Goal: Transaction & Acquisition: Purchase product/service

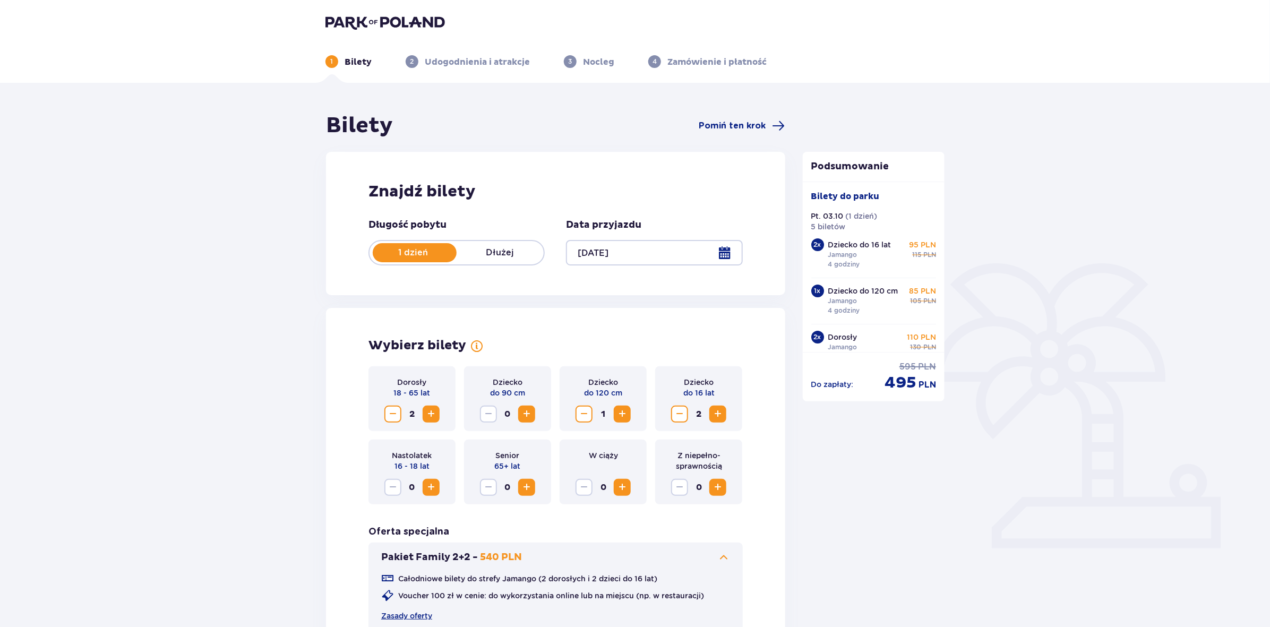
click at [394, 24] on img at bounding box center [384, 22] width 119 height 15
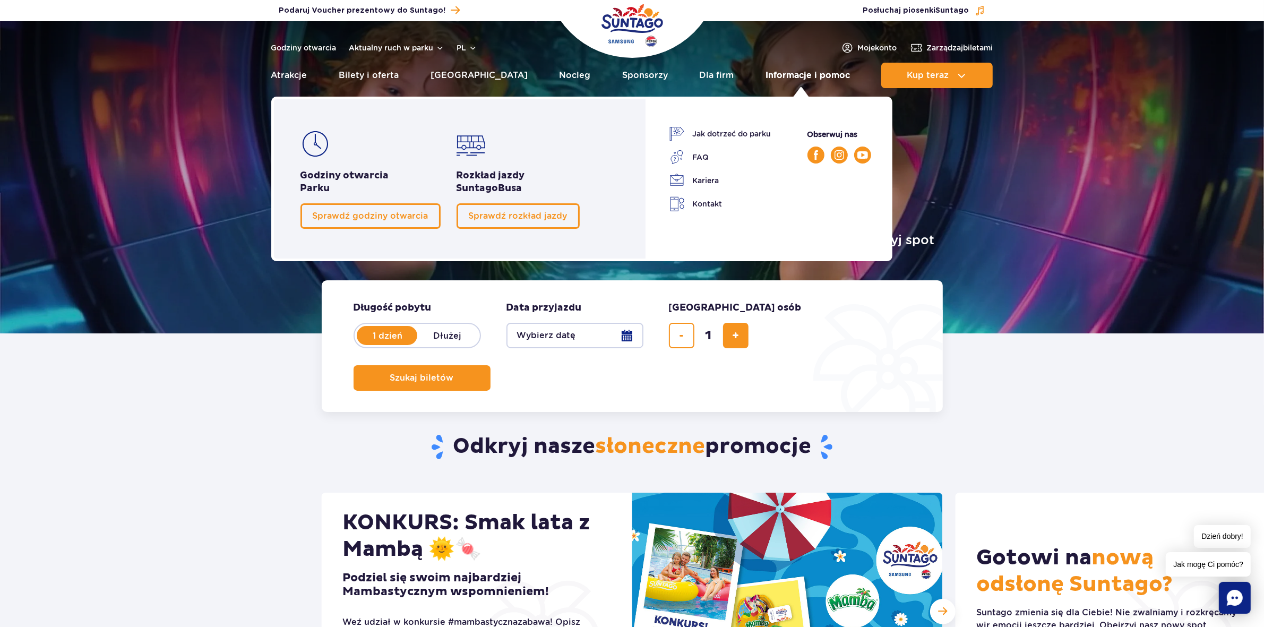
click at [778, 75] on link "Informacje i pomoc" at bounding box center [807, 75] width 84 height 25
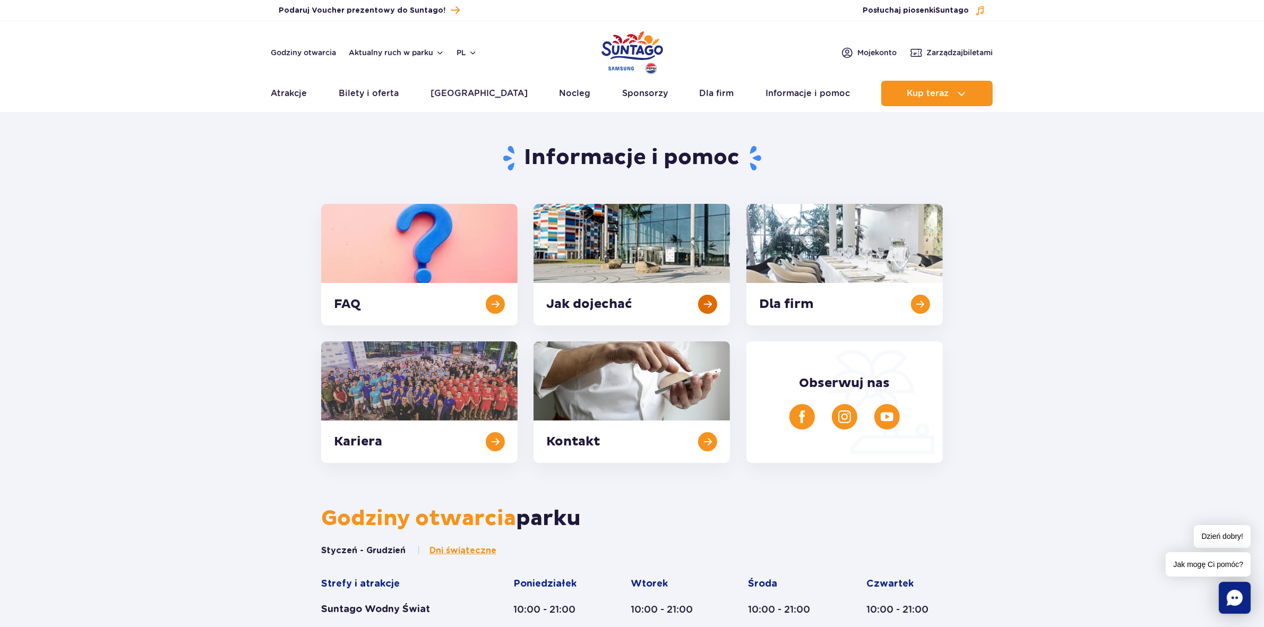
click at [622, 300] on link at bounding box center [631, 265] width 196 height 122
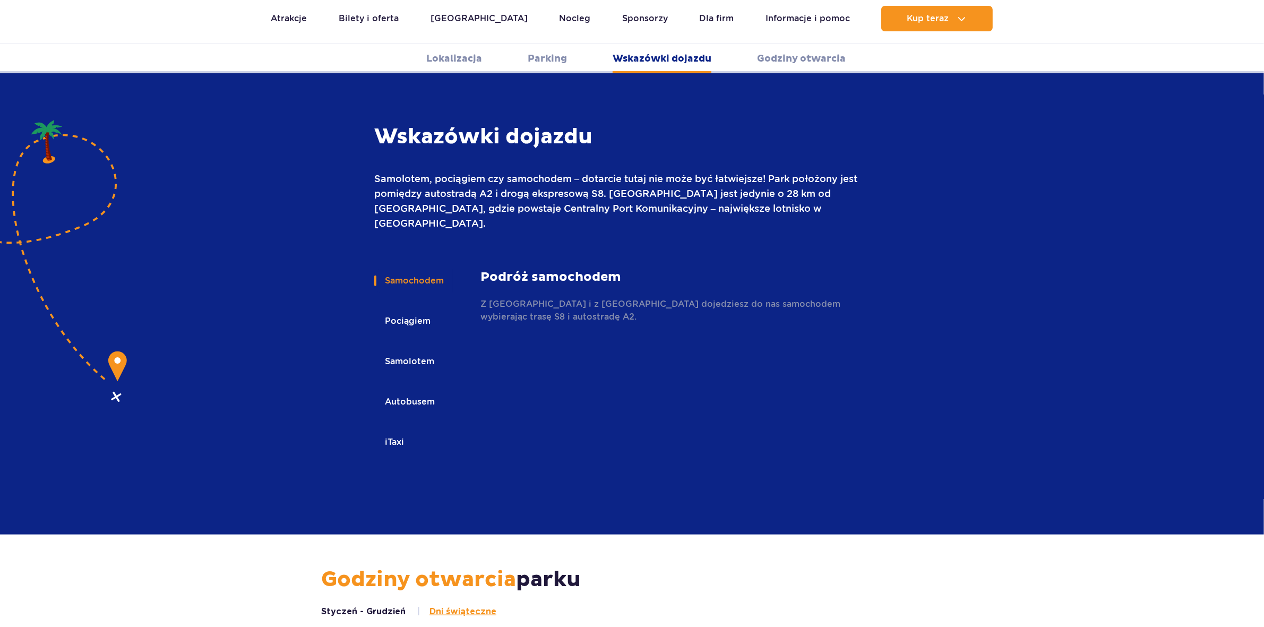
scroll to position [1412, 0]
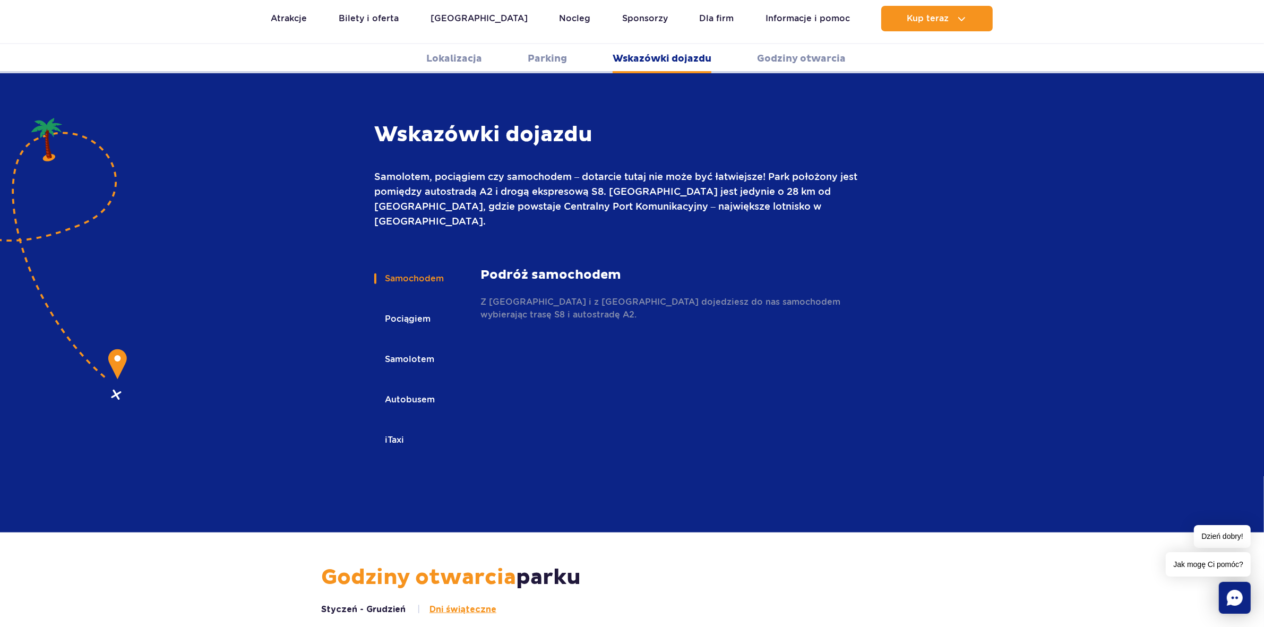
click at [415, 307] on button "Pociągiem" at bounding box center [406, 318] width 65 height 23
click at [418, 348] on button "Samolotem" at bounding box center [408, 359] width 69 height 23
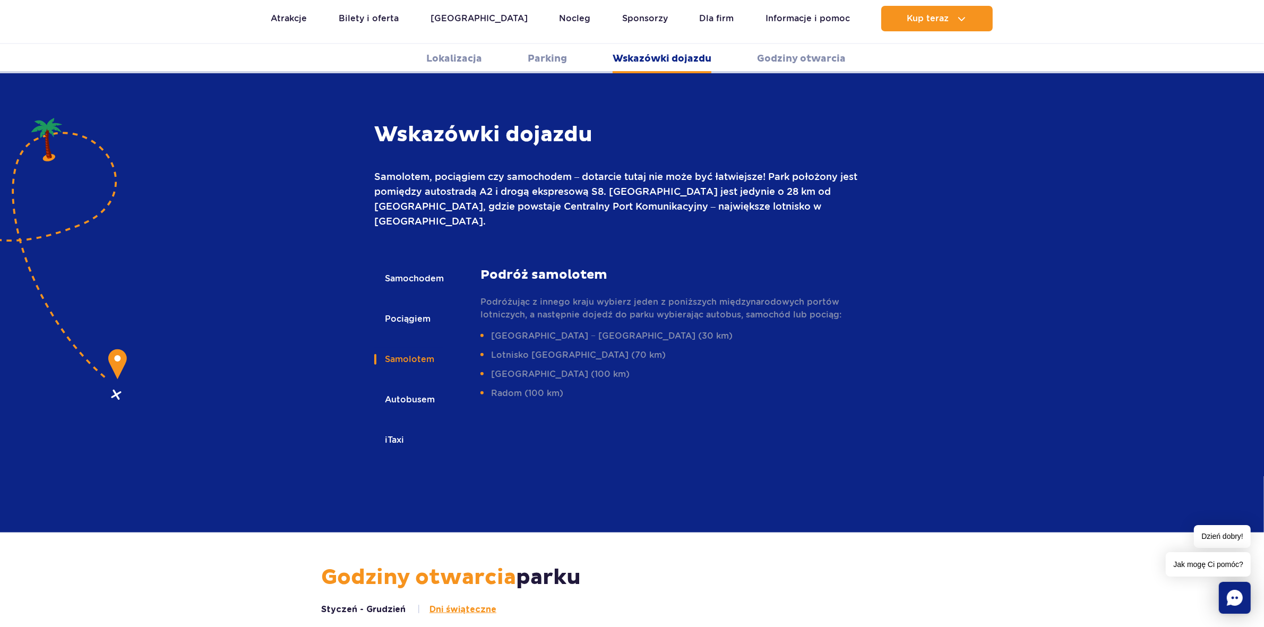
click at [418, 388] on button "Autobusem" at bounding box center [409, 399] width 70 height 23
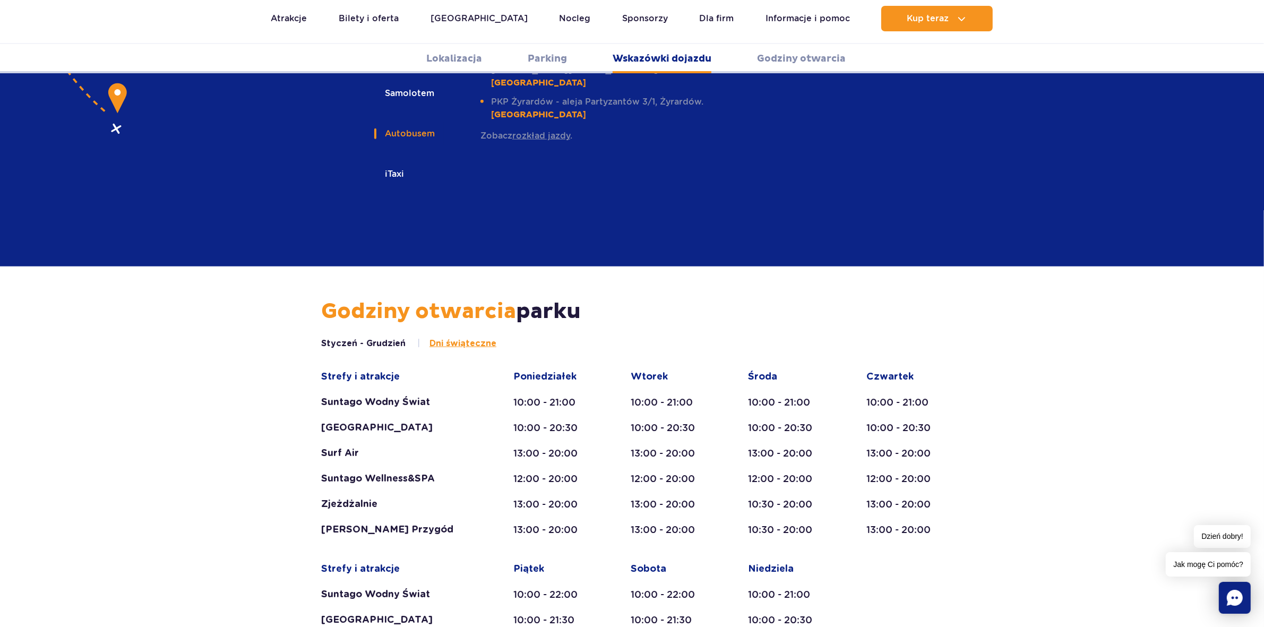
scroll to position [1681, 0]
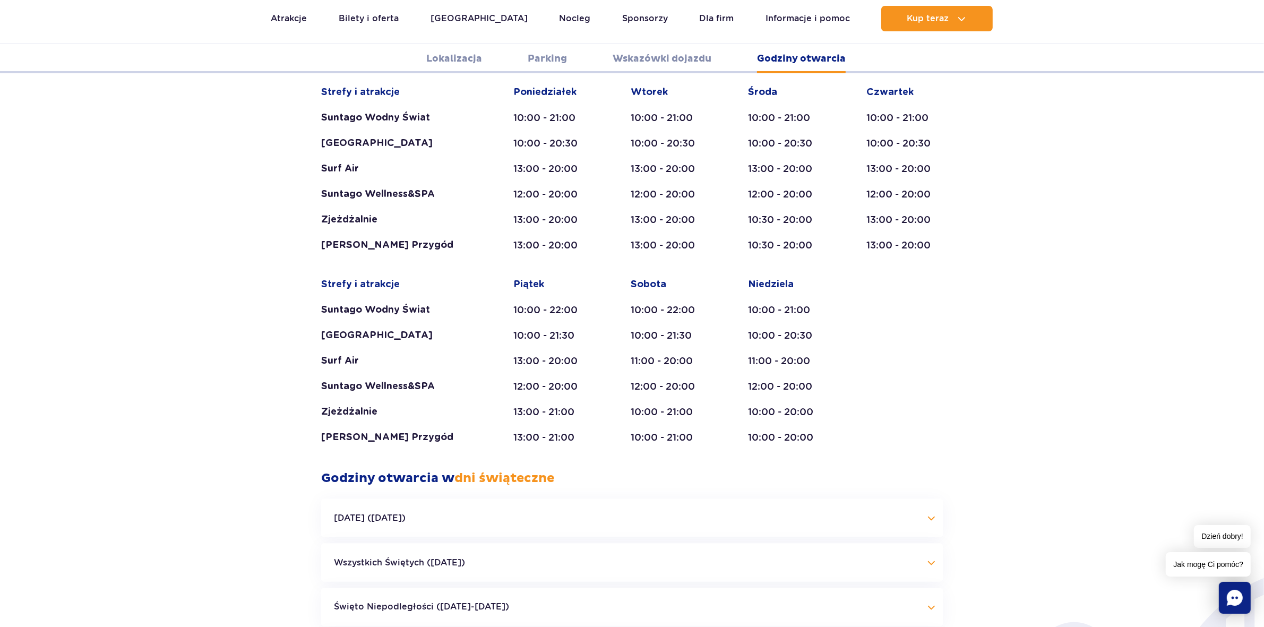
scroll to position [1964, 0]
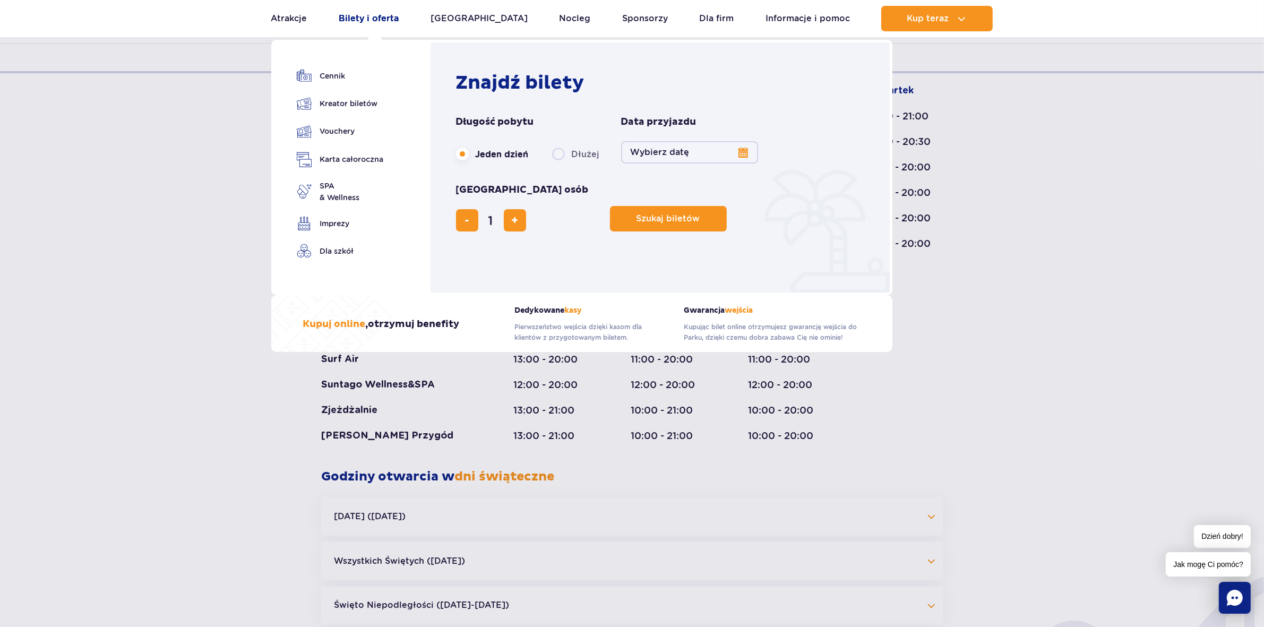
click at [392, 16] on link "Bilety i oferta" at bounding box center [369, 18] width 60 height 25
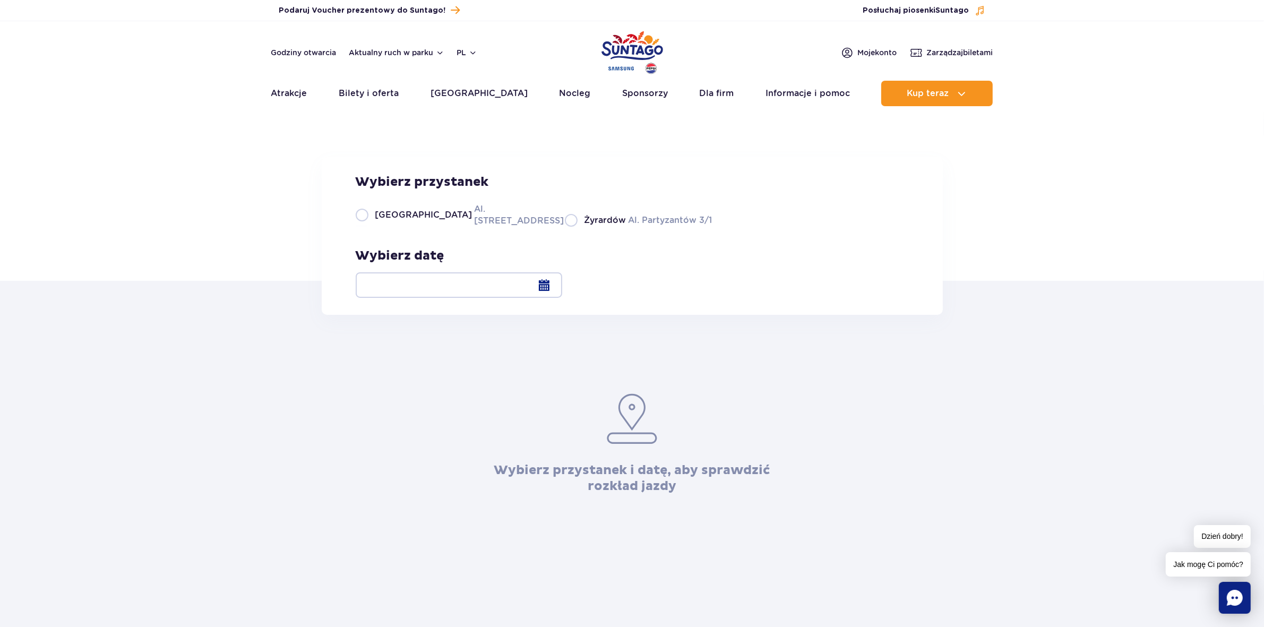
click at [584, 226] on span "Żyrardów" at bounding box center [605, 220] width 42 height 12
click at [573, 227] on input "Żyrardów Al. Partyzantów 3/1" at bounding box center [571, 226] width 12 height 2
radio input "true"
click at [562, 286] on div at bounding box center [459, 284] width 206 height 25
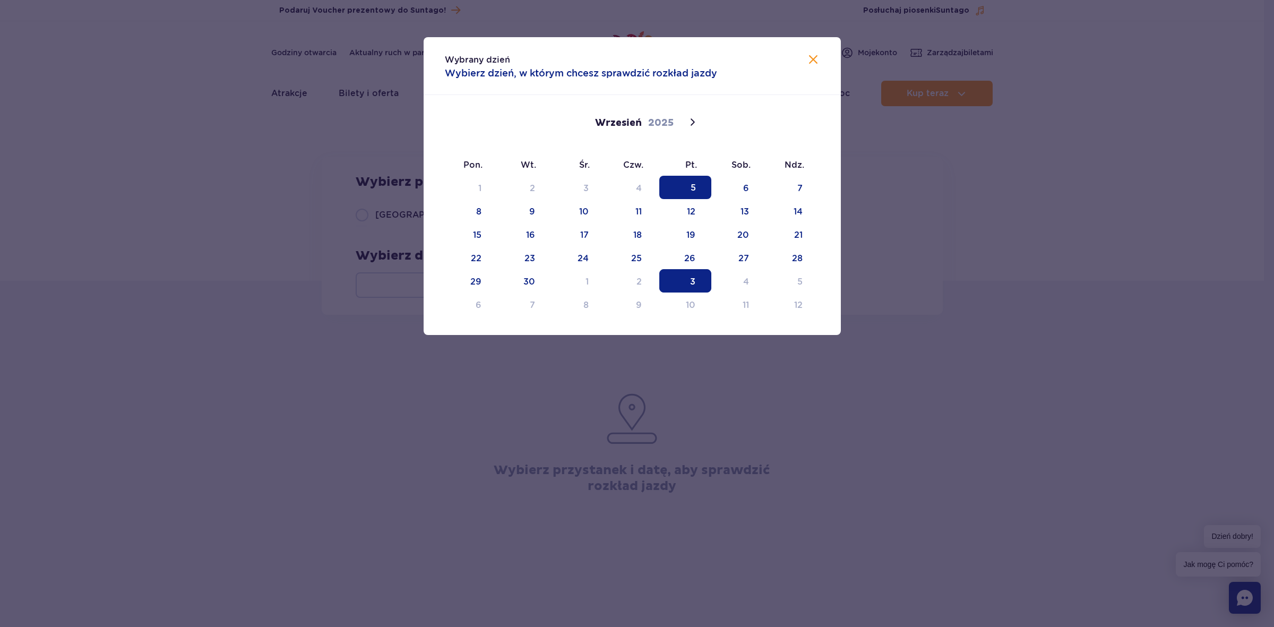
click at [690, 287] on span "3" at bounding box center [685, 280] width 52 height 23
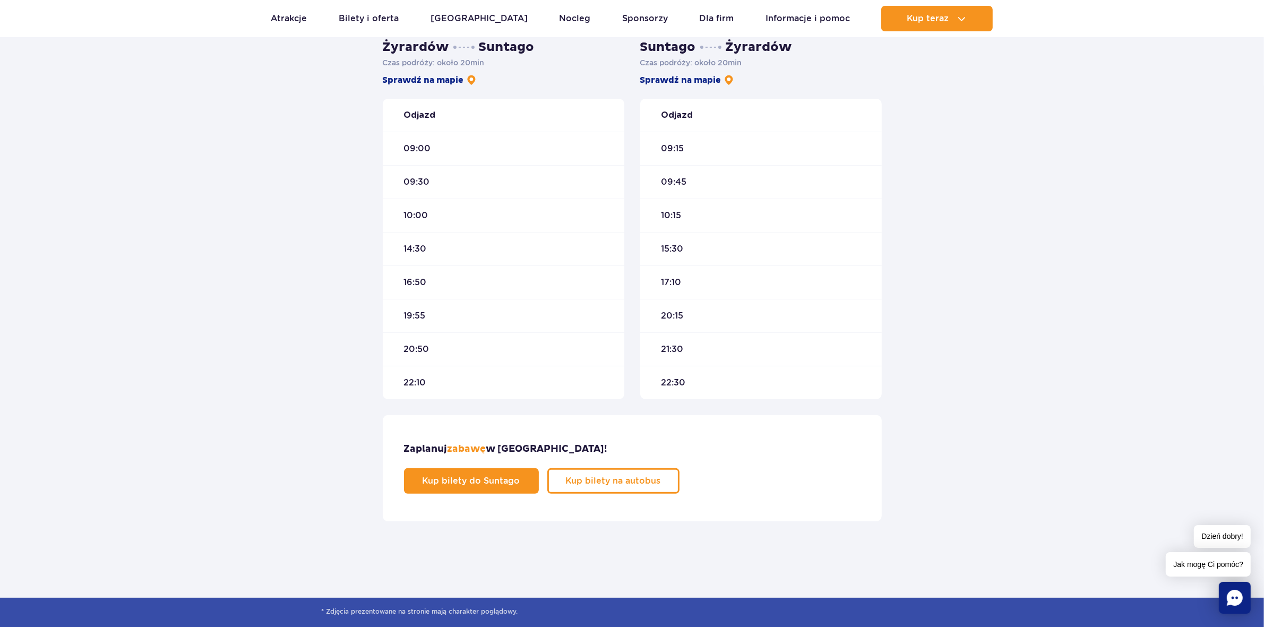
scroll to position [331, 0]
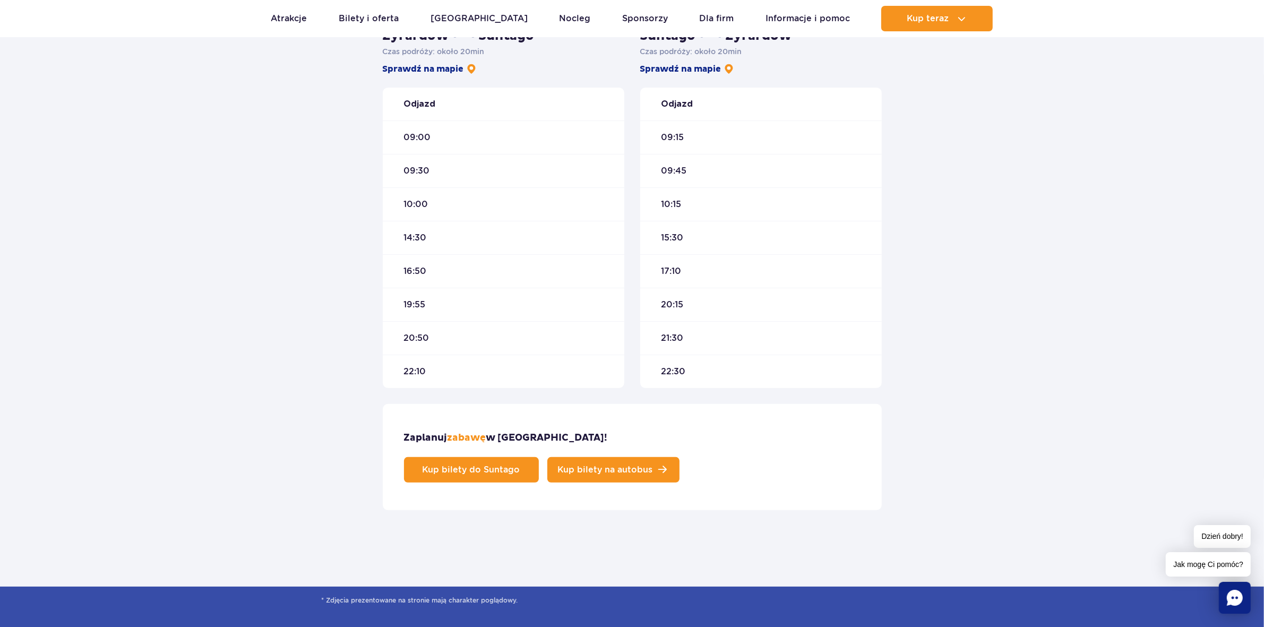
click at [653, 465] on span "Kup bilety na autobus" at bounding box center [605, 469] width 95 height 8
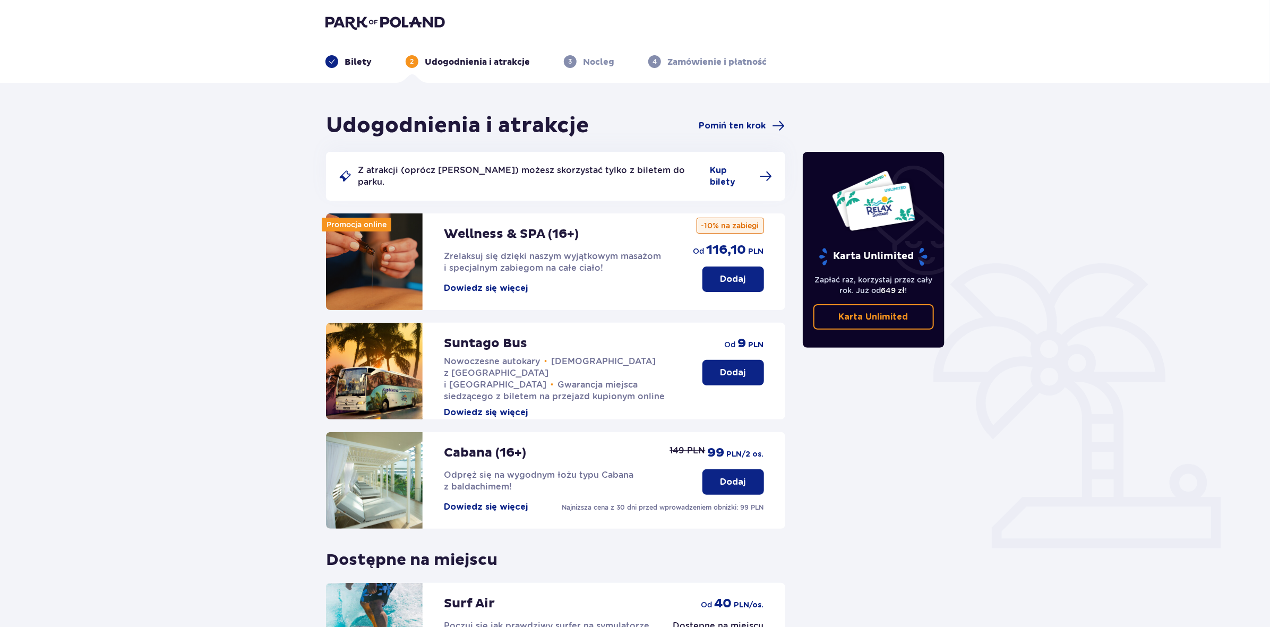
click at [743, 367] on p "Dodaj" at bounding box center [732, 373] width 25 height 12
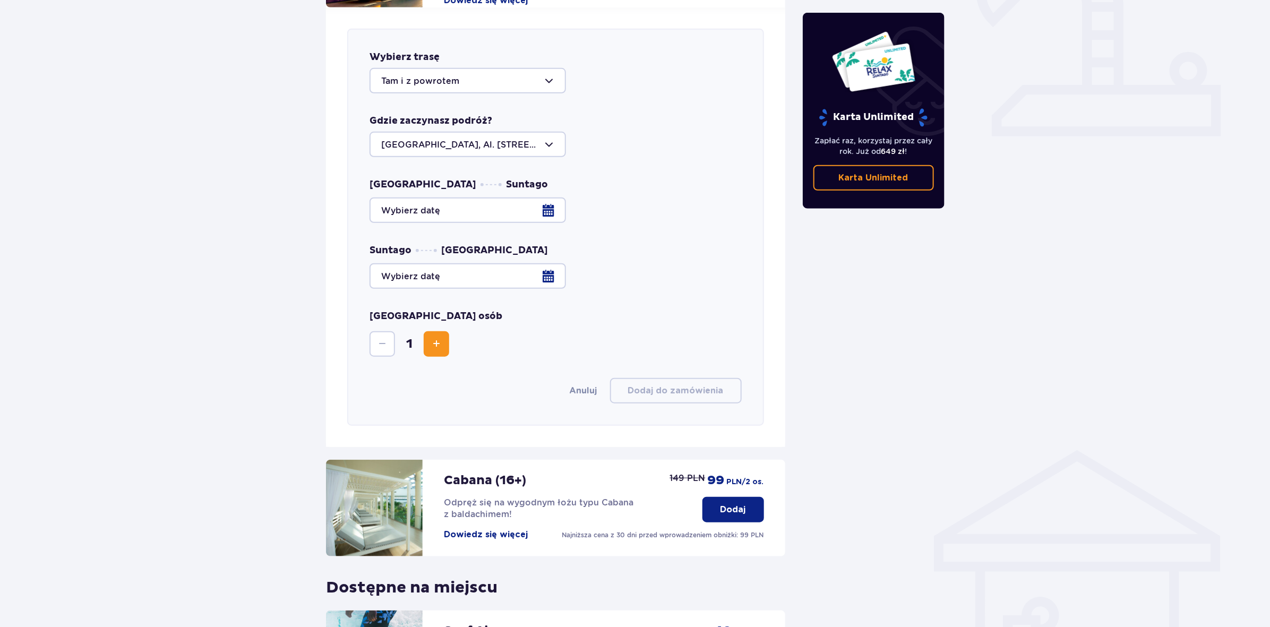
scroll to position [417, 0]
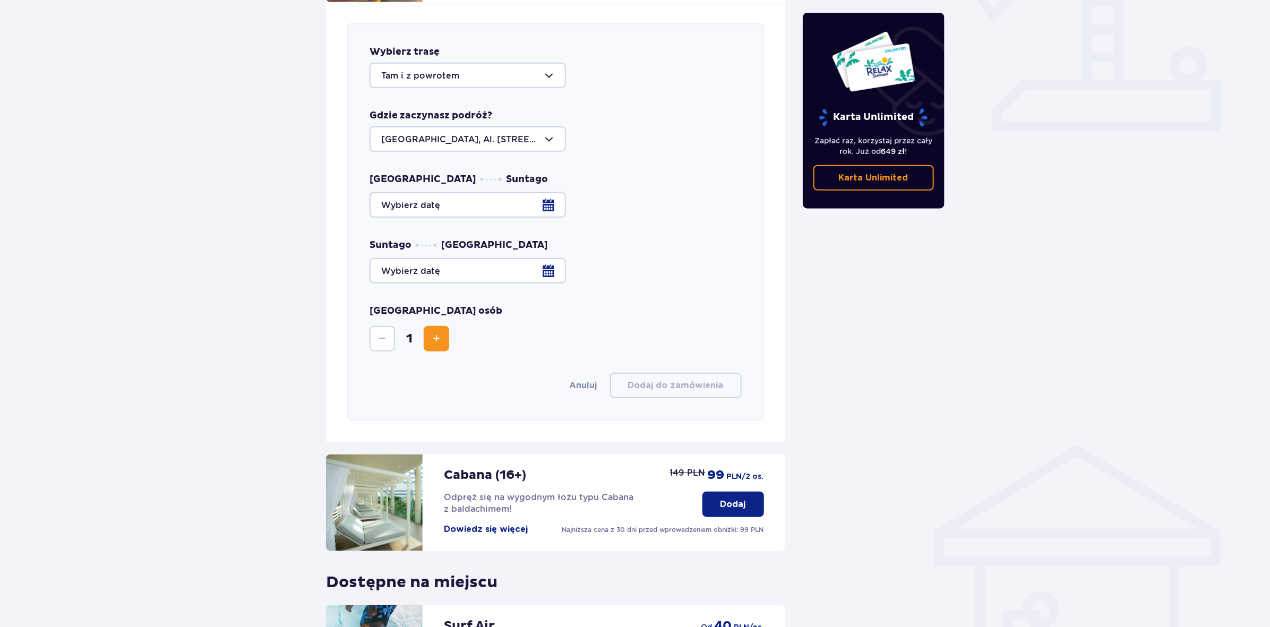
click at [438, 332] on span "Increase" at bounding box center [436, 338] width 13 height 13
click at [447, 126] on div at bounding box center [467, 138] width 196 height 25
click at [434, 200] on p "Żyrardów, Al. Partyzantów 3/1" at bounding box center [446, 206] width 130 height 12
type input "Żyrardów, Al. Partyzantów 3/1"
click at [546, 192] on div at bounding box center [555, 204] width 372 height 25
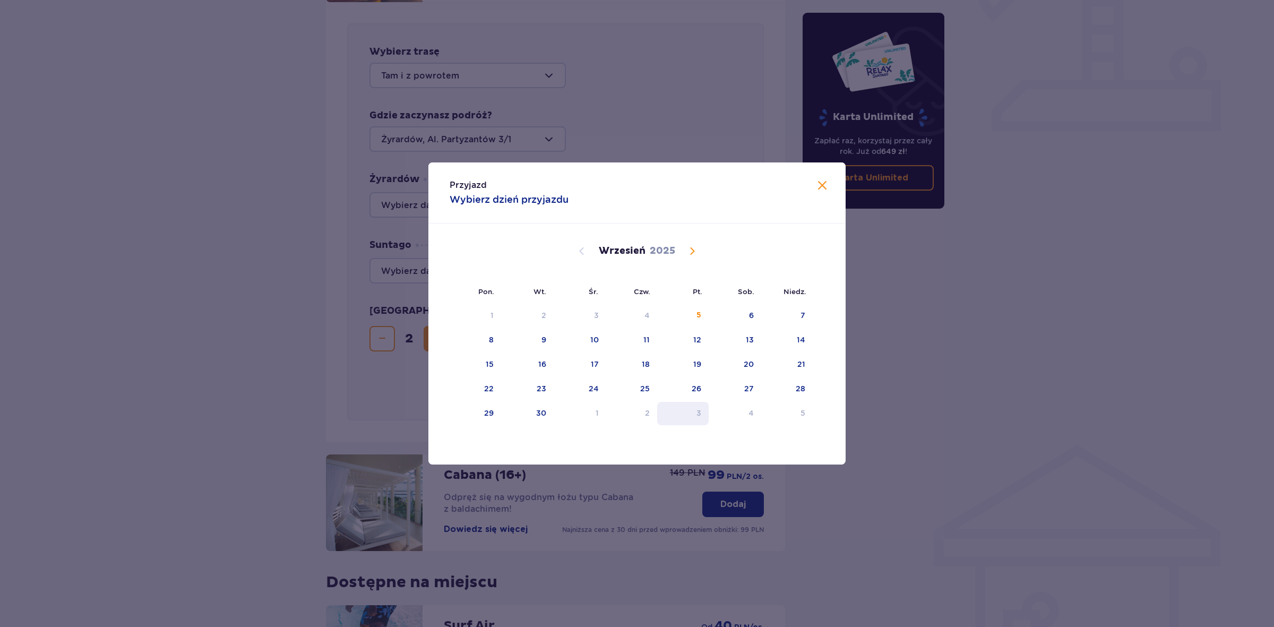
click at [689, 409] on div "3" at bounding box center [682, 413] width 51 height 23
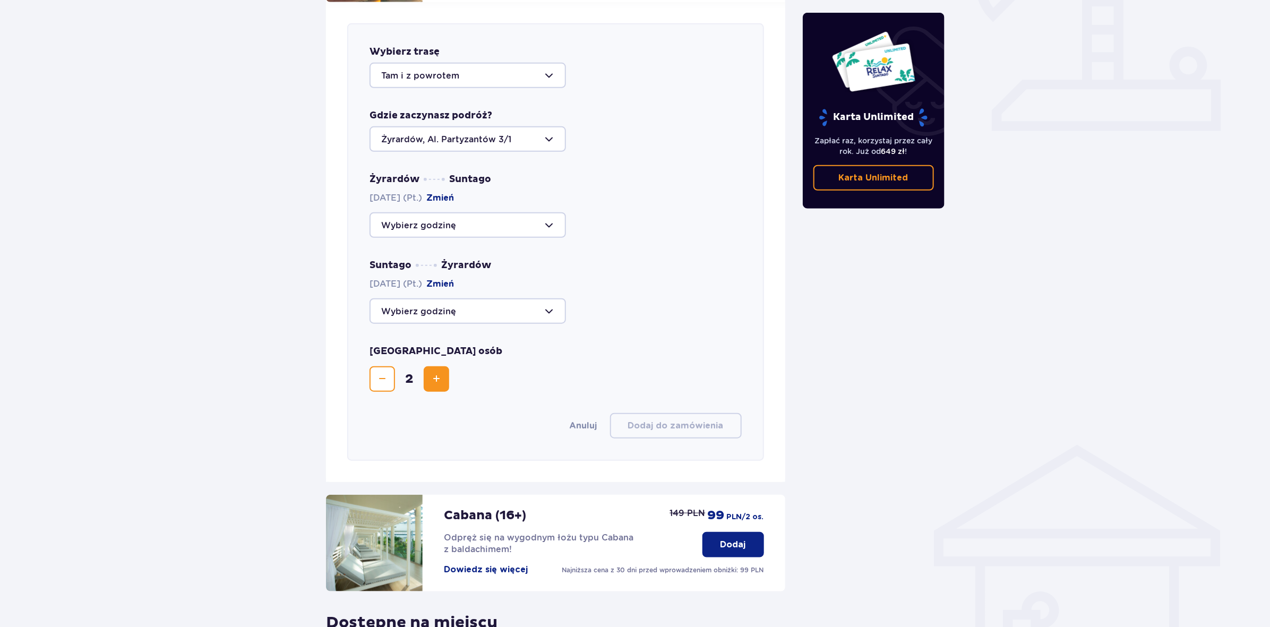
click at [498, 212] on div at bounding box center [467, 224] width 196 height 25
click at [451, 283] on p "Zostały 44 miejsca" at bounding box center [454, 289] width 82 height 12
type input "10:00"
click at [491, 298] on div at bounding box center [467, 310] width 196 height 25
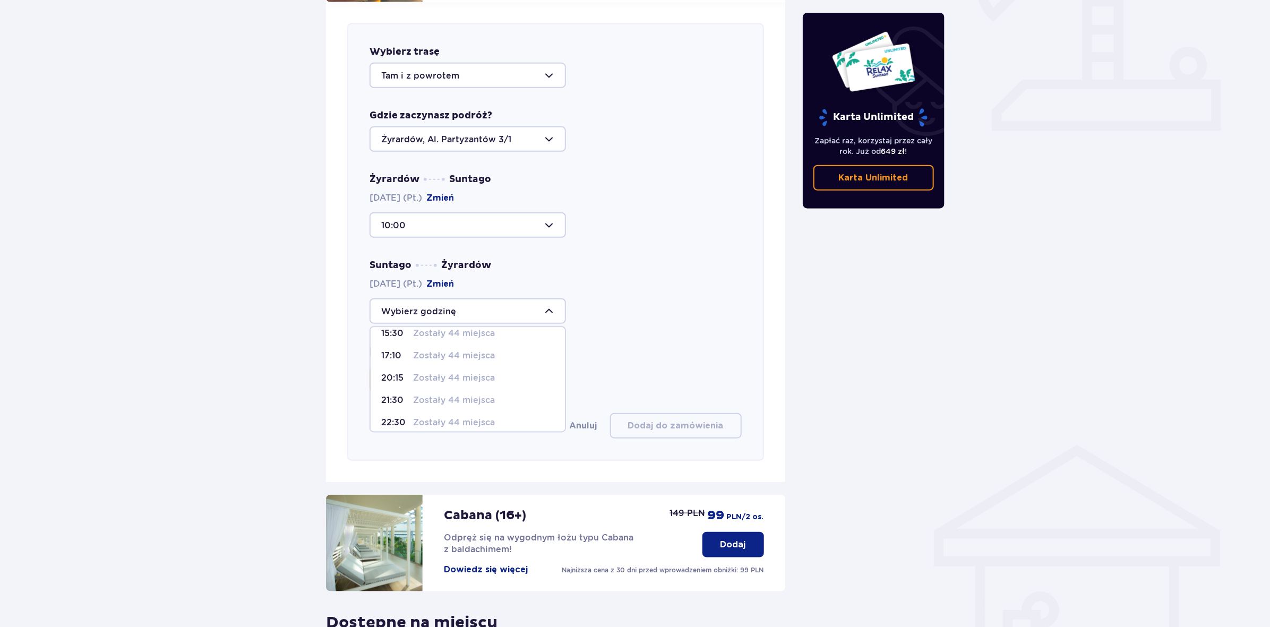
scroll to position [33, 0]
click at [468, 372] on p "Zostały 44 miejsca" at bounding box center [454, 378] width 82 height 12
type input "20:15"
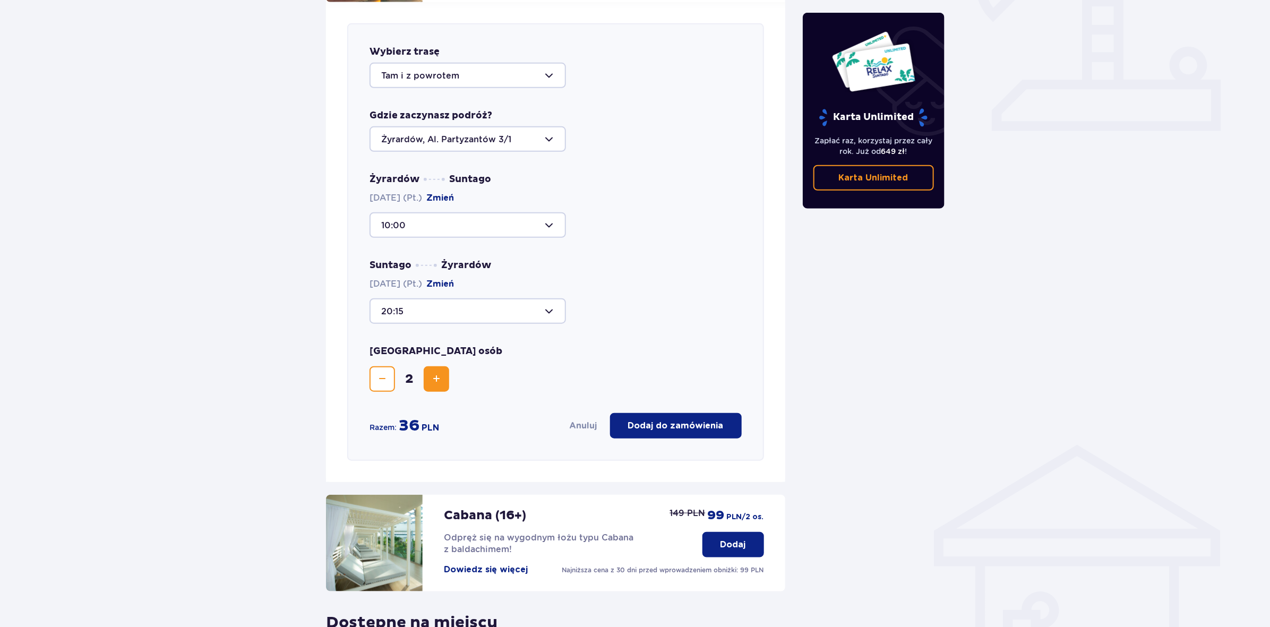
click at [435, 373] on span "Increase" at bounding box center [436, 379] width 13 height 13
click at [383, 366] on button "Decrease" at bounding box center [381, 378] width 25 height 25
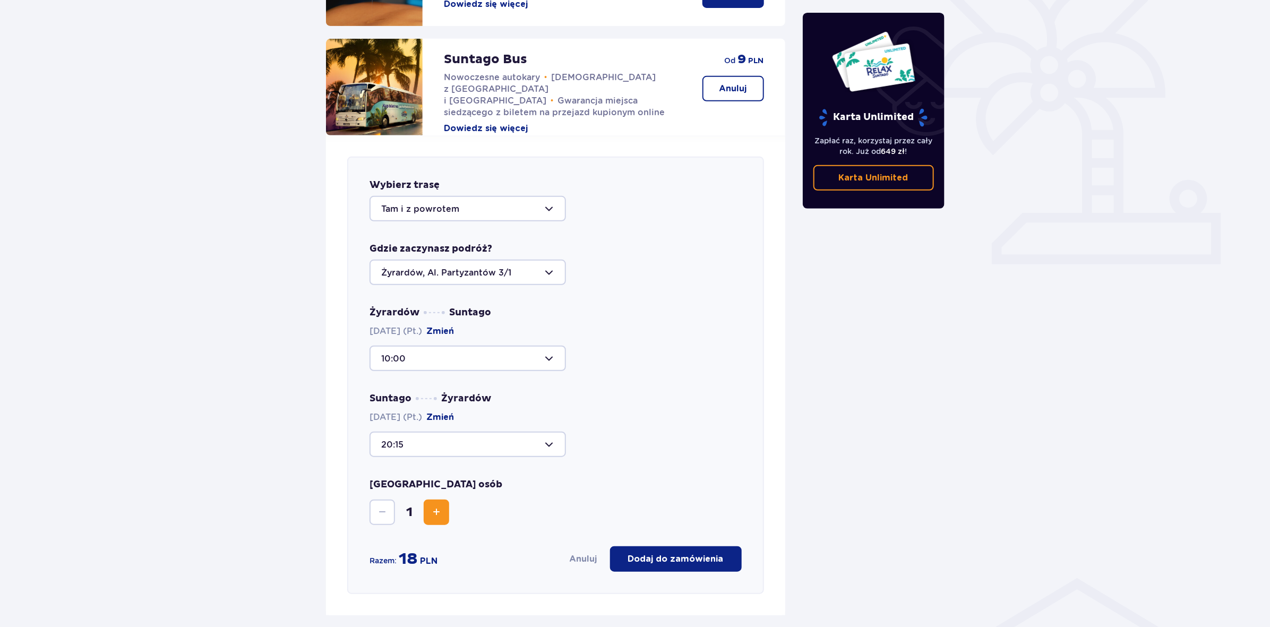
scroll to position [283, 0]
click at [458, 261] on div at bounding box center [467, 273] width 196 height 25
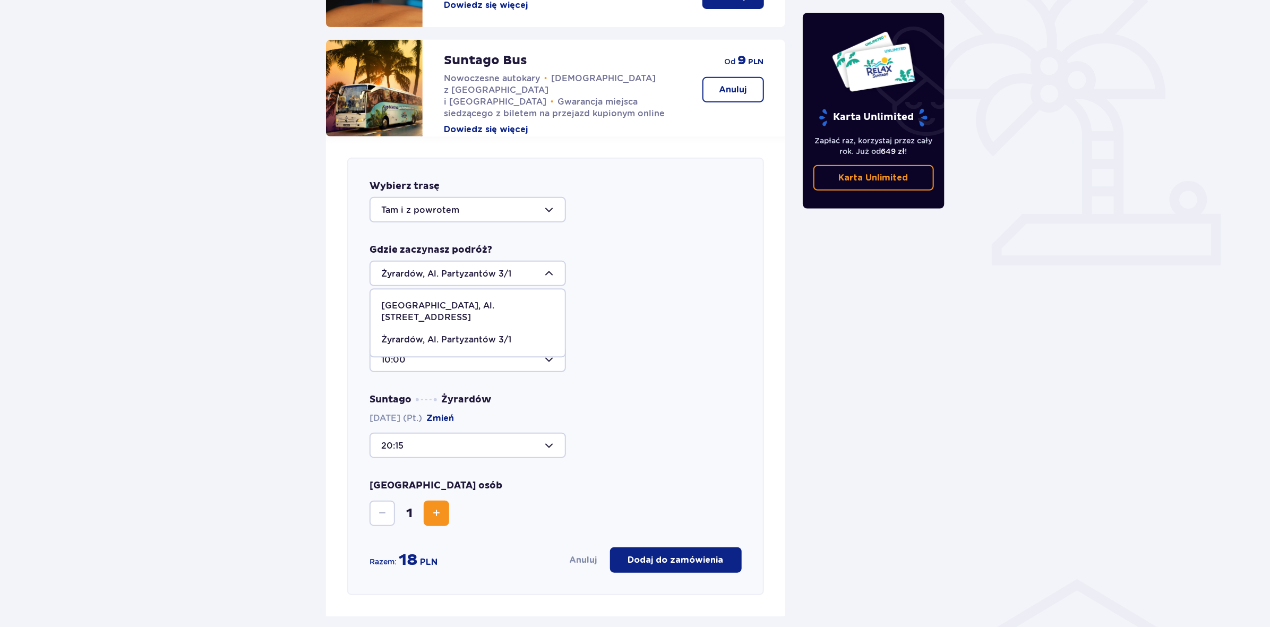
click at [446, 300] on p "Warszawa, Al. Jerozolimskie 56" at bounding box center [467, 311] width 173 height 23
type input "Warszawa, Al. Jerozolimskie 56"
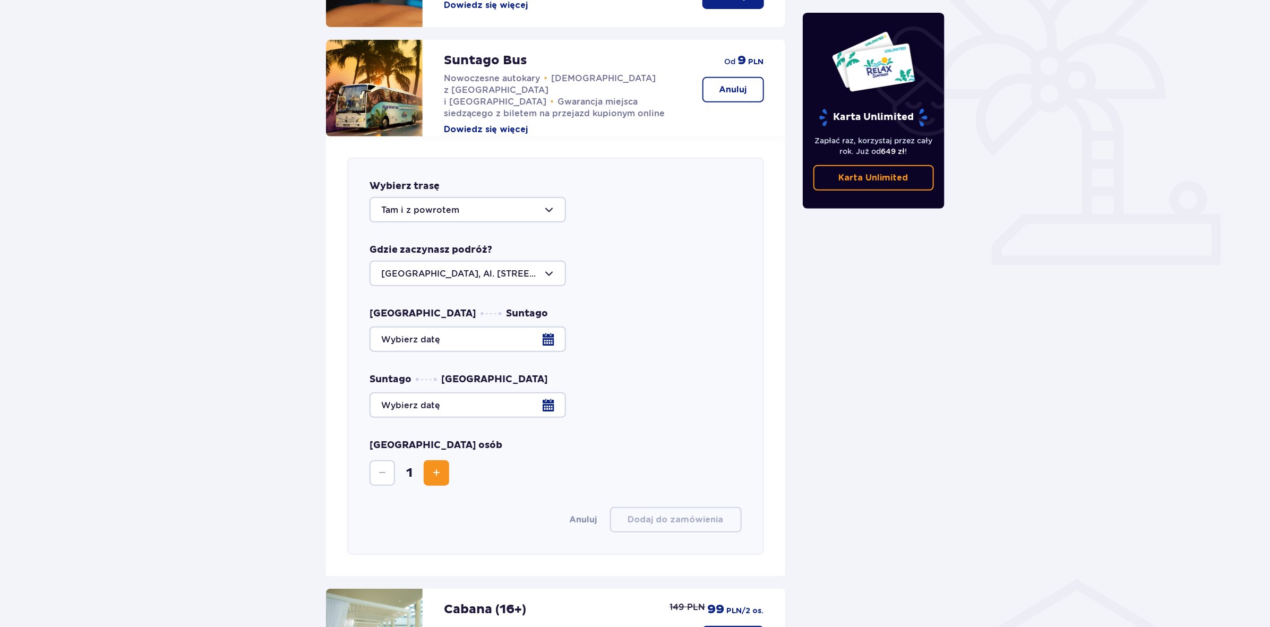
click at [473, 326] on div at bounding box center [555, 338] width 372 height 25
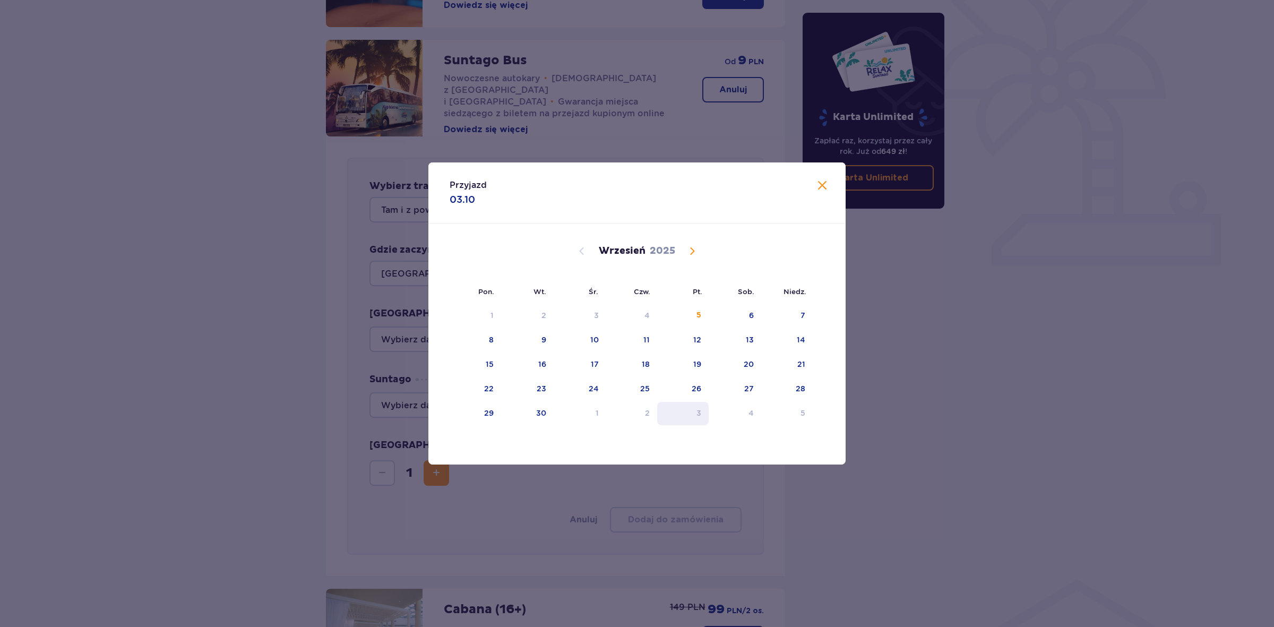
click at [672, 410] on div "3" at bounding box center [682, 413] width 51 height 23
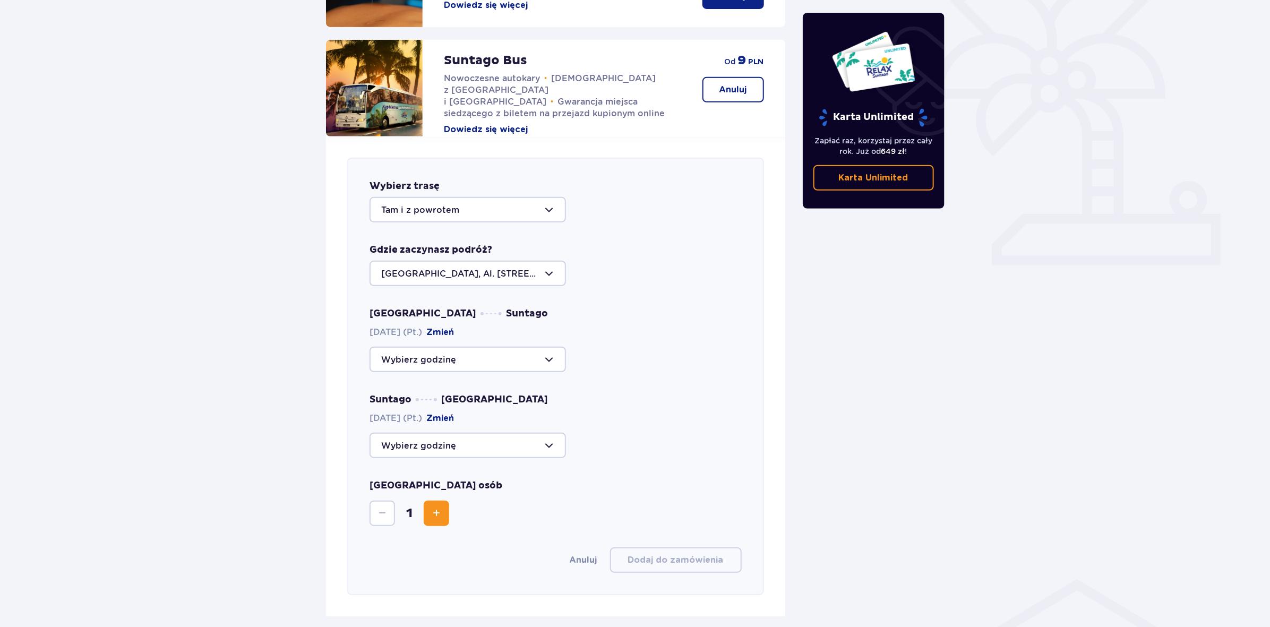
click at [478, 347] on div at bounding box center [467, 359] width 196 height 25
click at [449, 431] on p "Zostały 42 miejsca" at bounding box center [453, 437] width 81 height 12
type input "10:00"
click at [461, 434] on div at bounding box center [467, 445] width 196 height 25
click at [458, 517] on p "Zostały 44 miejsca" at bounding box center [454, 523] width 82 height 12
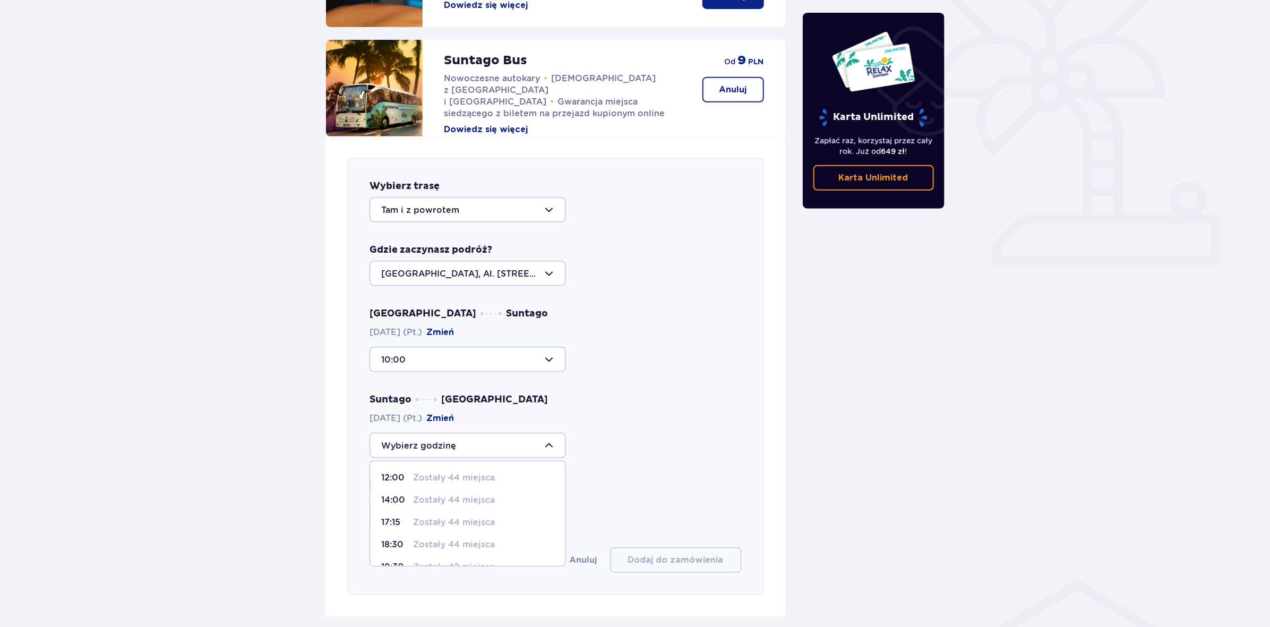
type input "17:15"
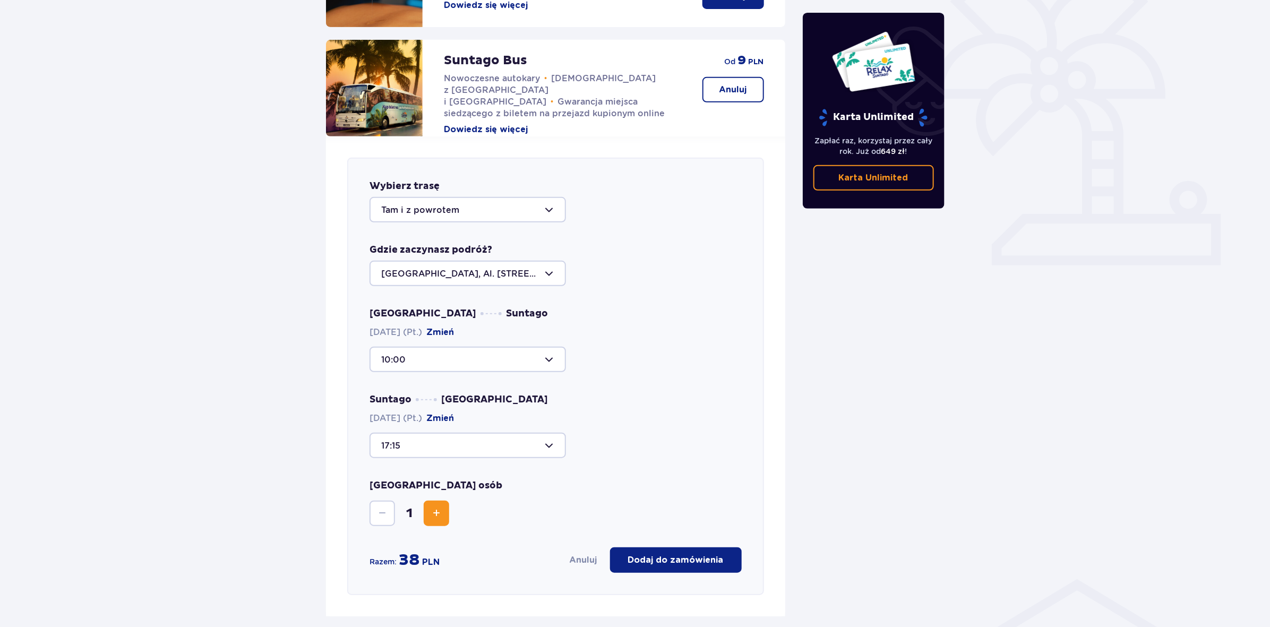
click at [461, 352] on div at bounding box center [467, 359] width 196 height 25
click at [461, 424] on p "Zostały 44 miejsca" at bounding box center [454, 430] width 82 height 12
click at [545, 437] on div at bounding box center [467, 445] width 196 height 25
click at [468, 495] on p "Zostały 44 miejsca" at bounding box center [454, 501] width 82 height 12
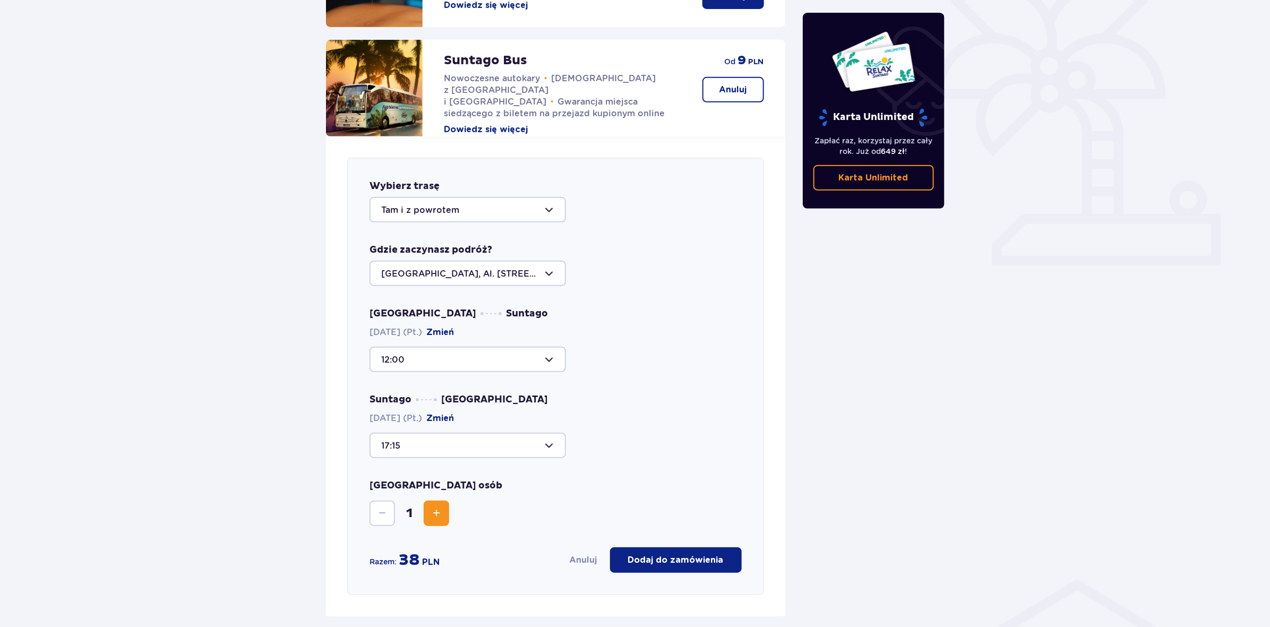
click at [456, 347] on div at bounding box center [467, 359] width 196 height 25
click at [698, 417] on div "Suntago Warszawa 03.10.2025 (Pt.) Zmień 17:15" at bounding box center [555, 425] width 372 height 65
click at [464, 347] on div at bounding box center [467, 359] width 196 height 25
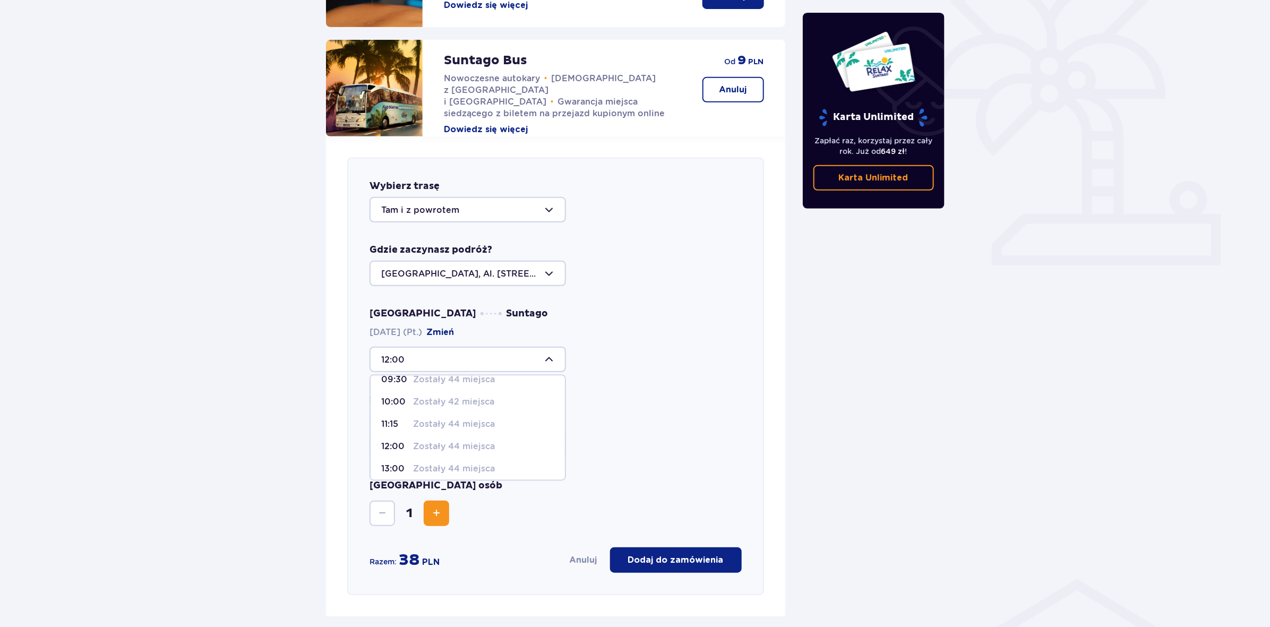
click at [431, 419] on p "Zostały 44 miejsca" at bounding box center [454, 425] width 82 height 12
type input "11:15"
click at [436, 510] on button "Increase" at bounding box center [436, 513] width 25 height 25
click at [373, 508] on button "Decrease" at bounding box center [381, 513] width 25 height 25
click at [434, 507] on span "Increase" at bounding box center [436, 513] width 13 height 13
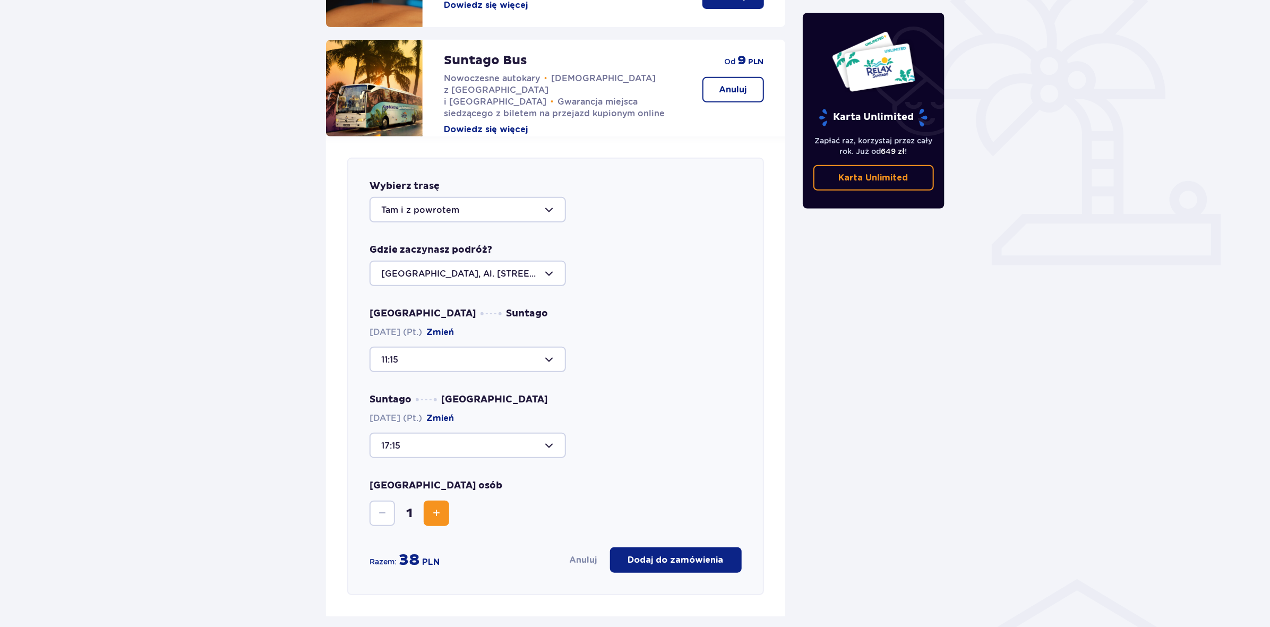
click at [434, 507] on span "Increase" at bounding box center [436, 513] width 13 height 13
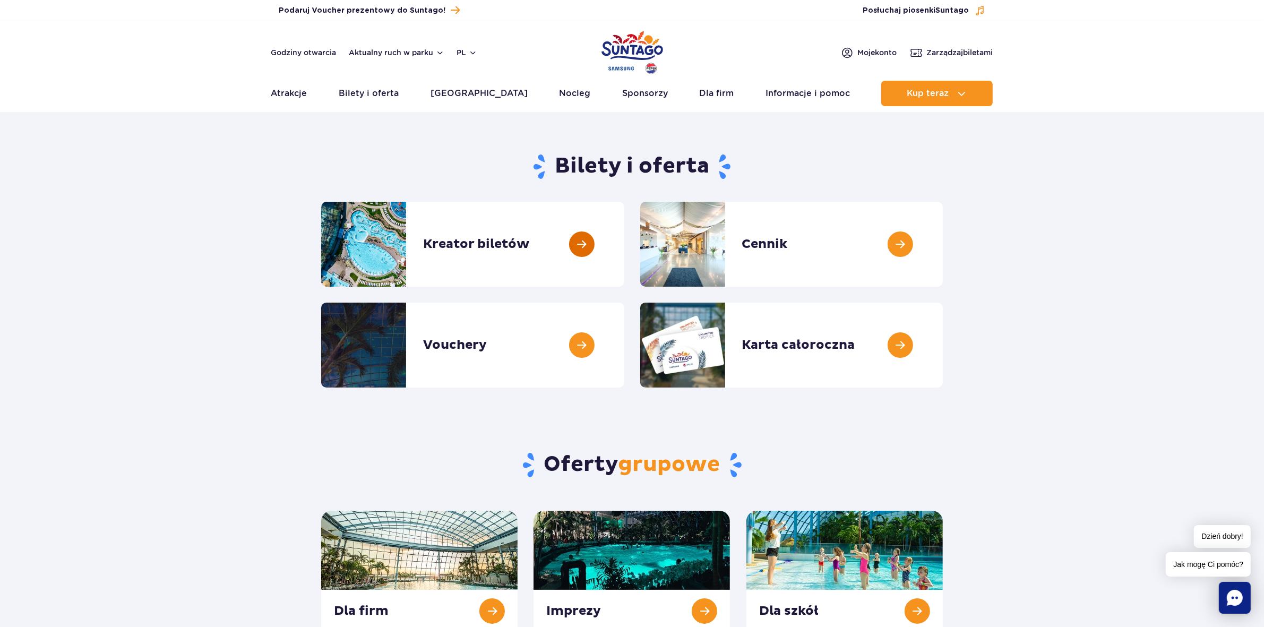
click at [624, 245] on link at bounding box center [624, 244] width 0 height 85
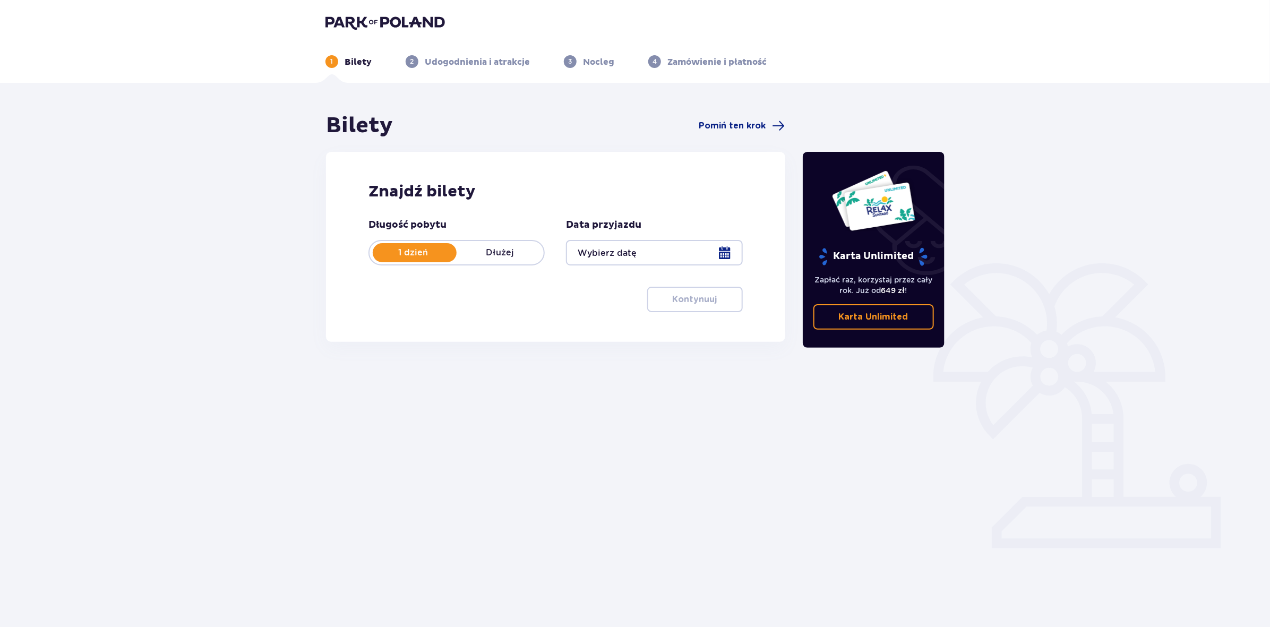
click at [639, 253] on div at bounding box center [654, 252] width 176 height 25
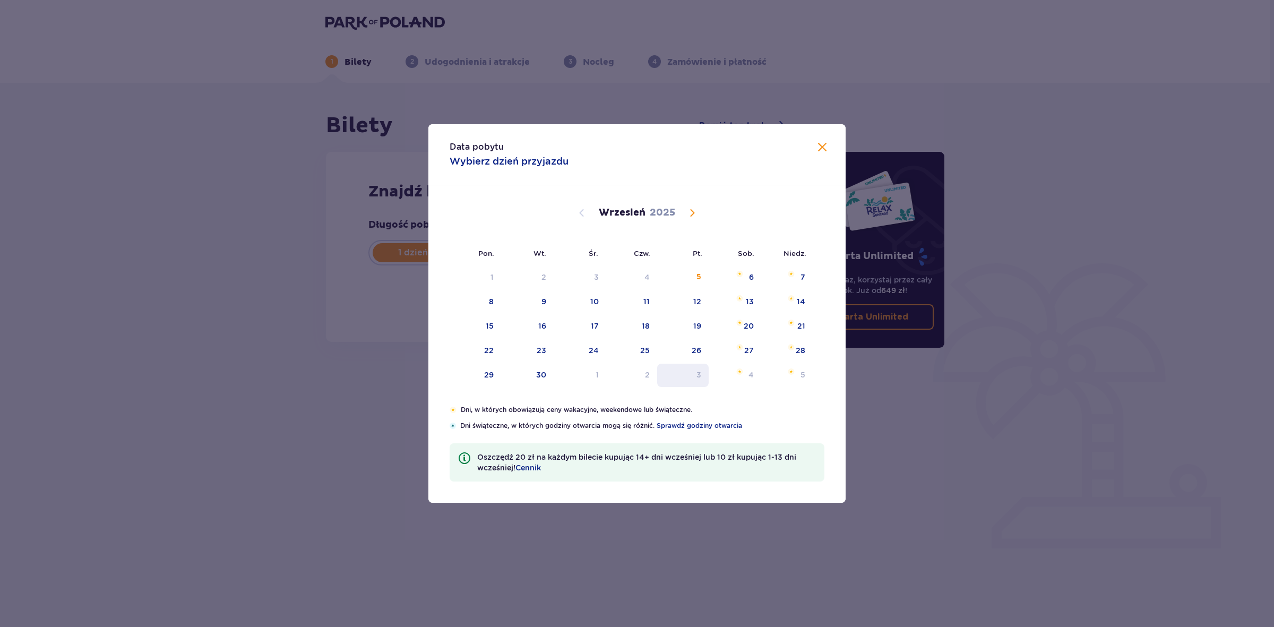
click at [694, 367] on div "3" at bounding box center [682, 375] width 51 height 23
type input "[DATE]"
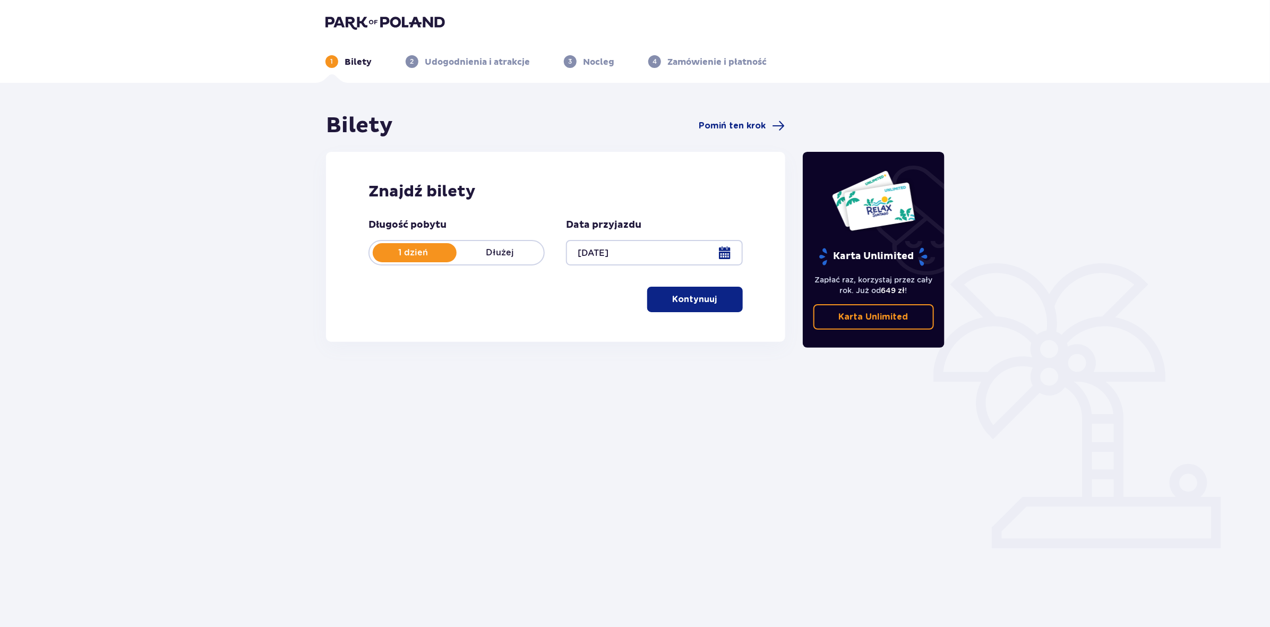
click at [704, 304] on p "Kontynuuj" at bounding box center [694, 300] width 45 height 12
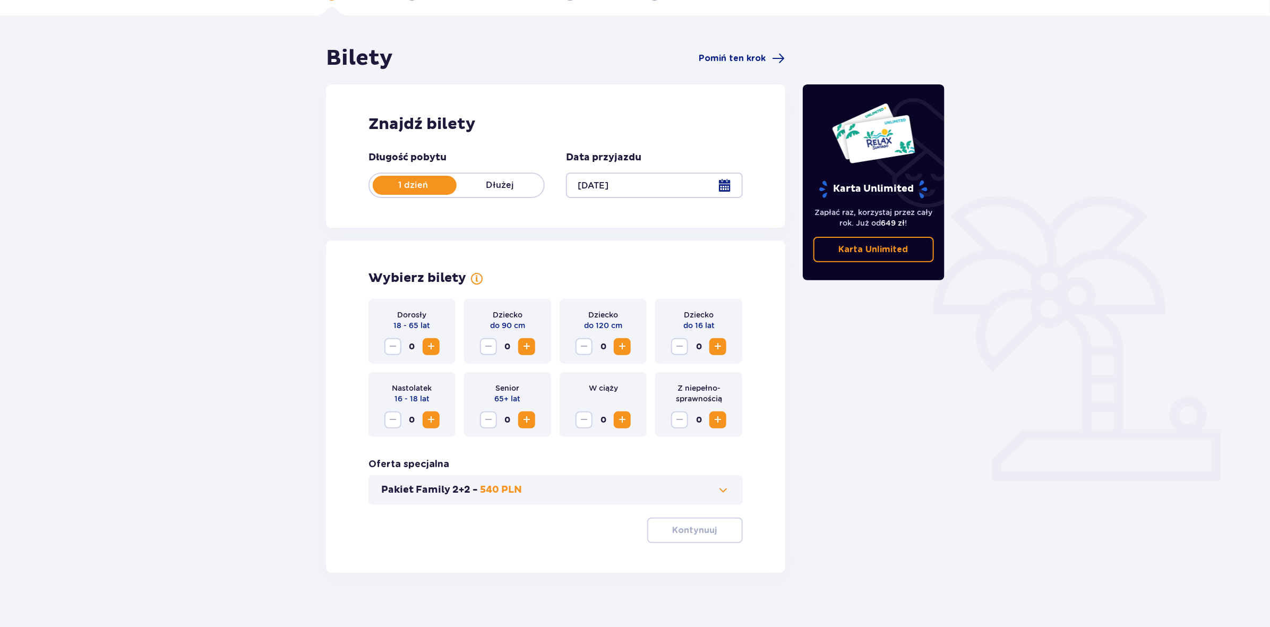
scroll to position [77, 0]
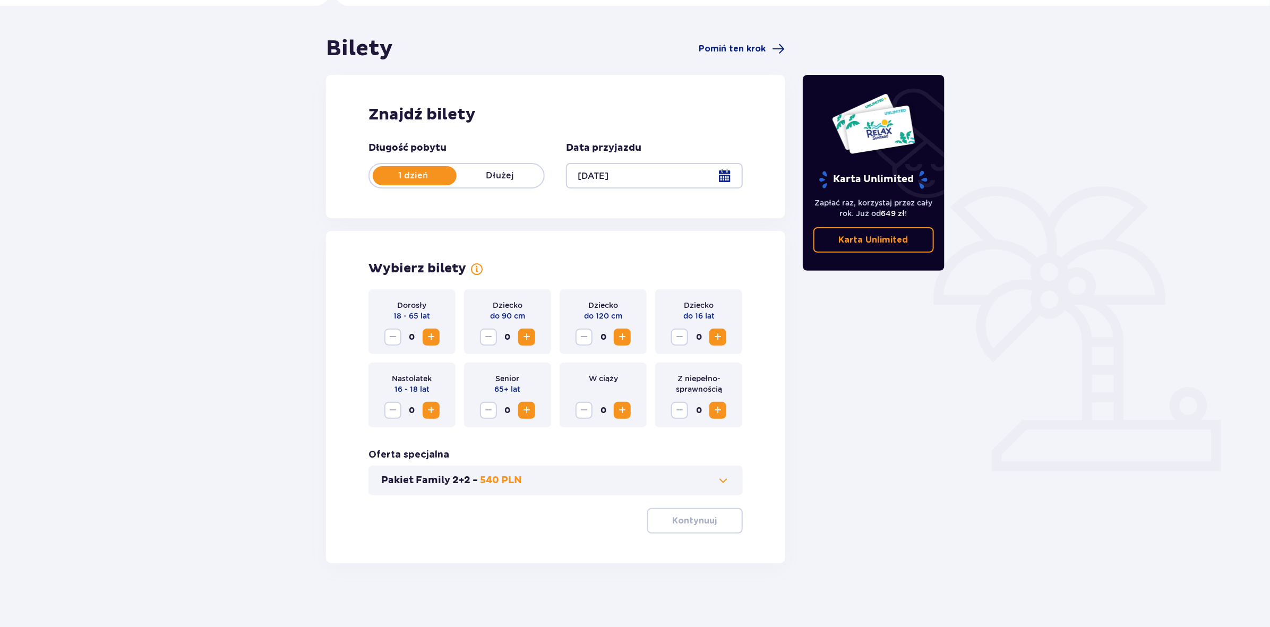
click at [431, 336] on span "Increase" at bounding box center [431, 337] width 13 height 13
click at [626, 334] on span "Increase" at bounding box center [622, 337] width 13 height 13
click at [718, 333] on span "Increase" at bounding box center [717, 337] width 13 height 13
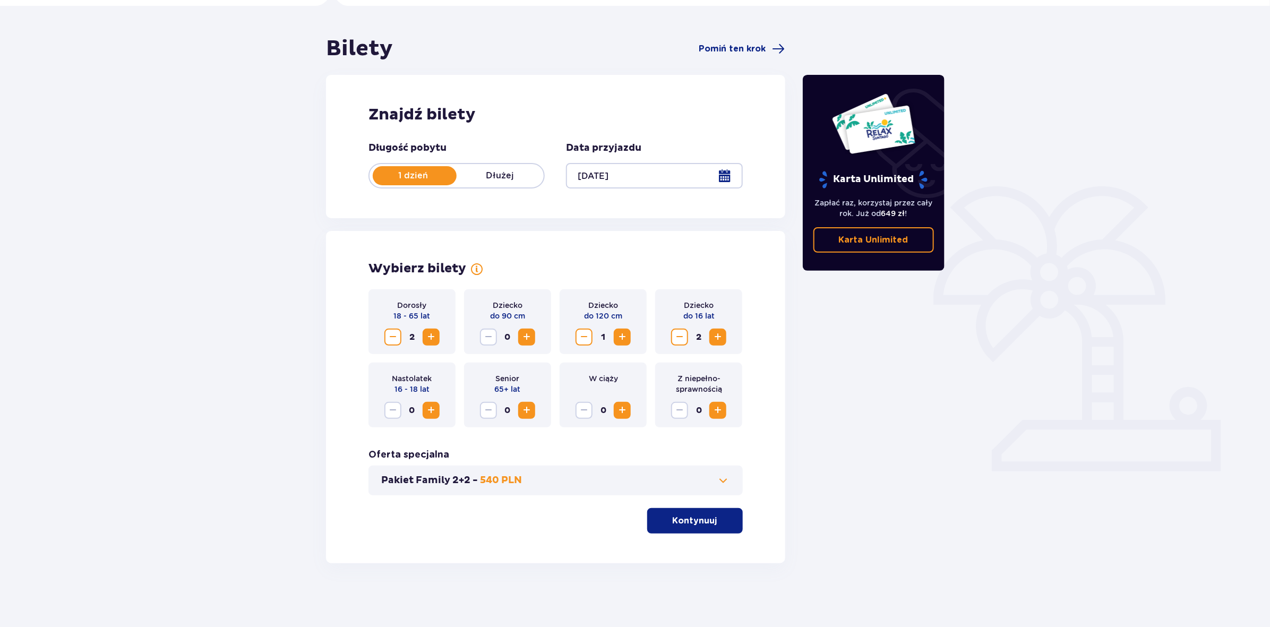
click at [707, 516] on p "Kontynuuj" at bounding box center [694, 521] width 45 height 12
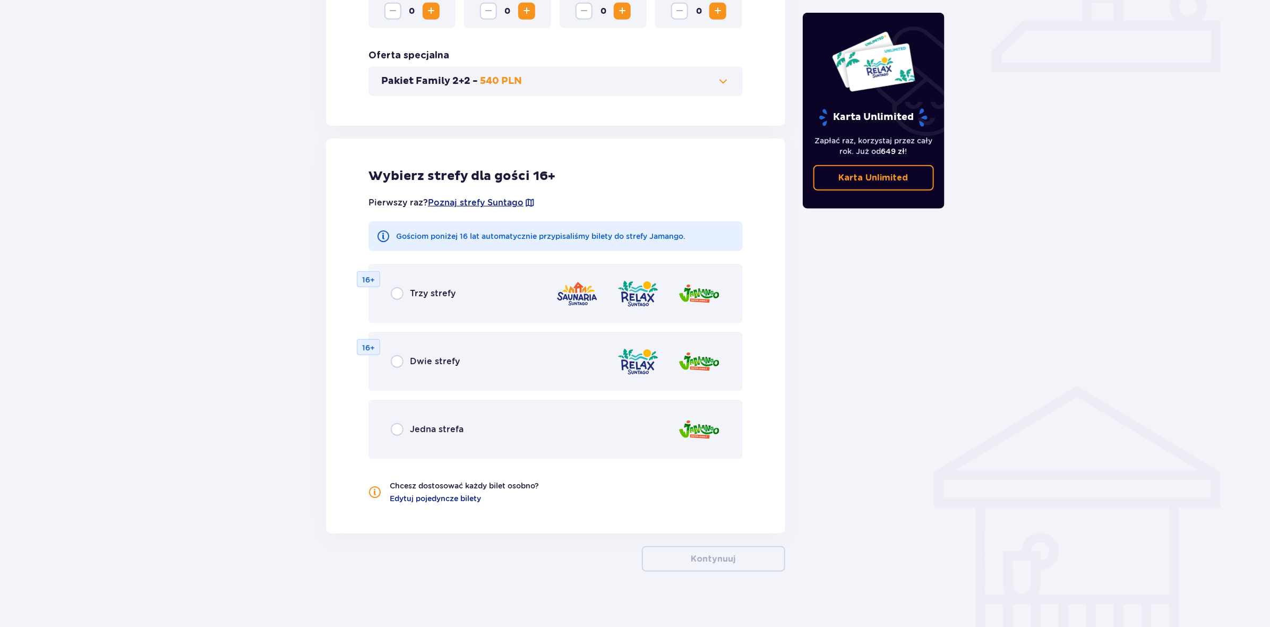
scroll to position [484, 0]
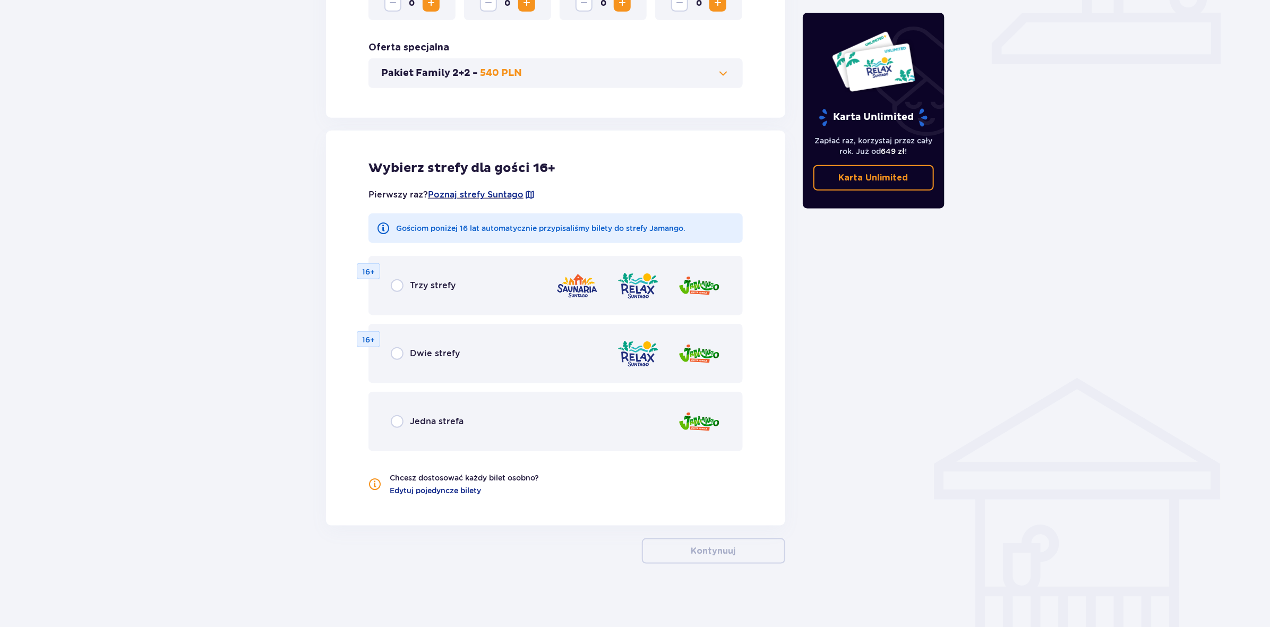
click at [610, 415] on div "Jedna strefa" at bounding box center [555, 421] width 374 height 59
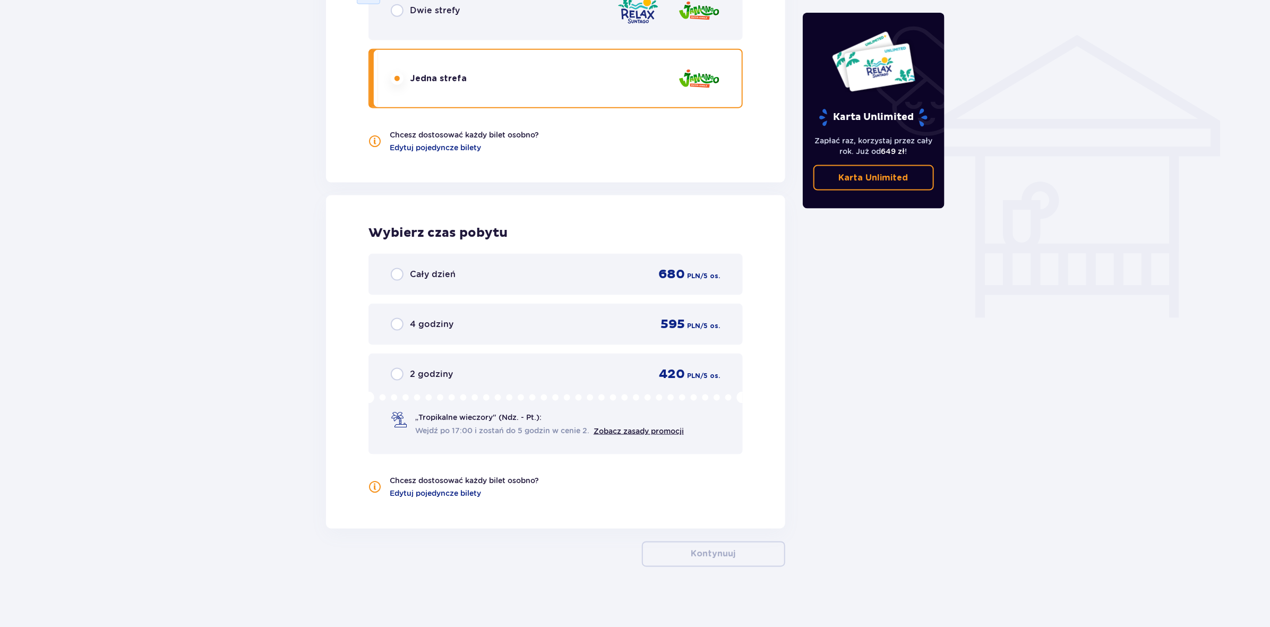
scroll to position [828, 0]
click at [610, 324] on div "4 godziny 595 PLN / 5 os." at bounding box center [556, 323] width 330 height 16
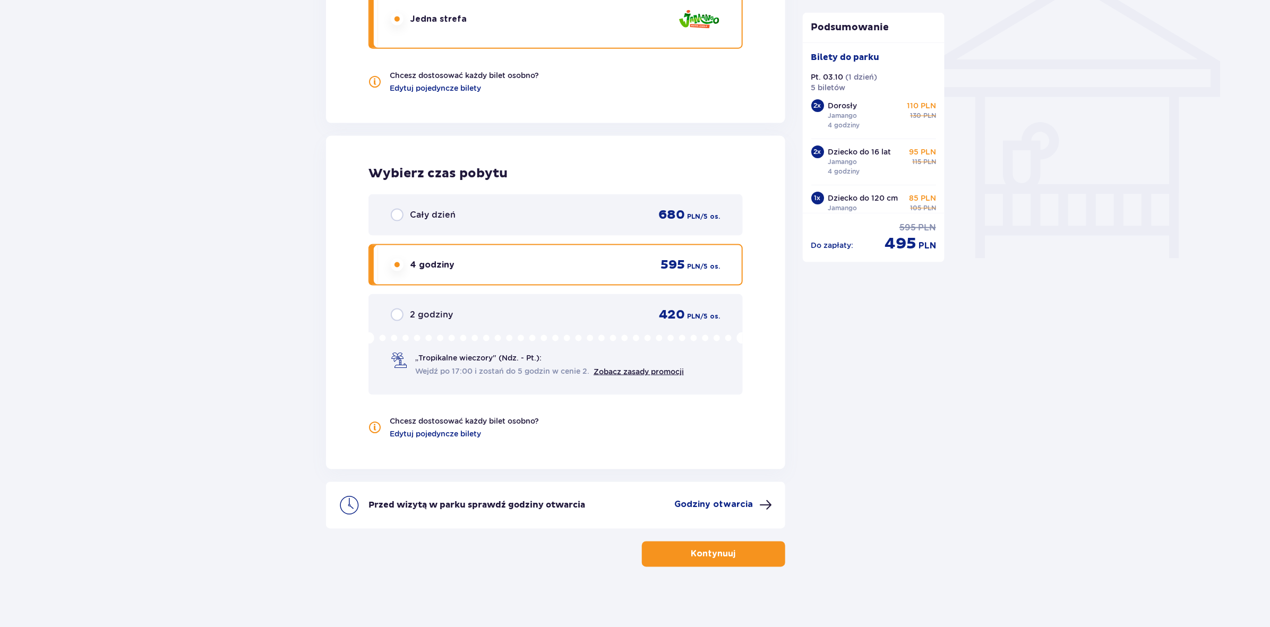
scroll to position [887, 0]
click at [684, 225] on div "Cały dzień 680 PLN / 5 os." at bounding box center [555, 214] width 374 height 41
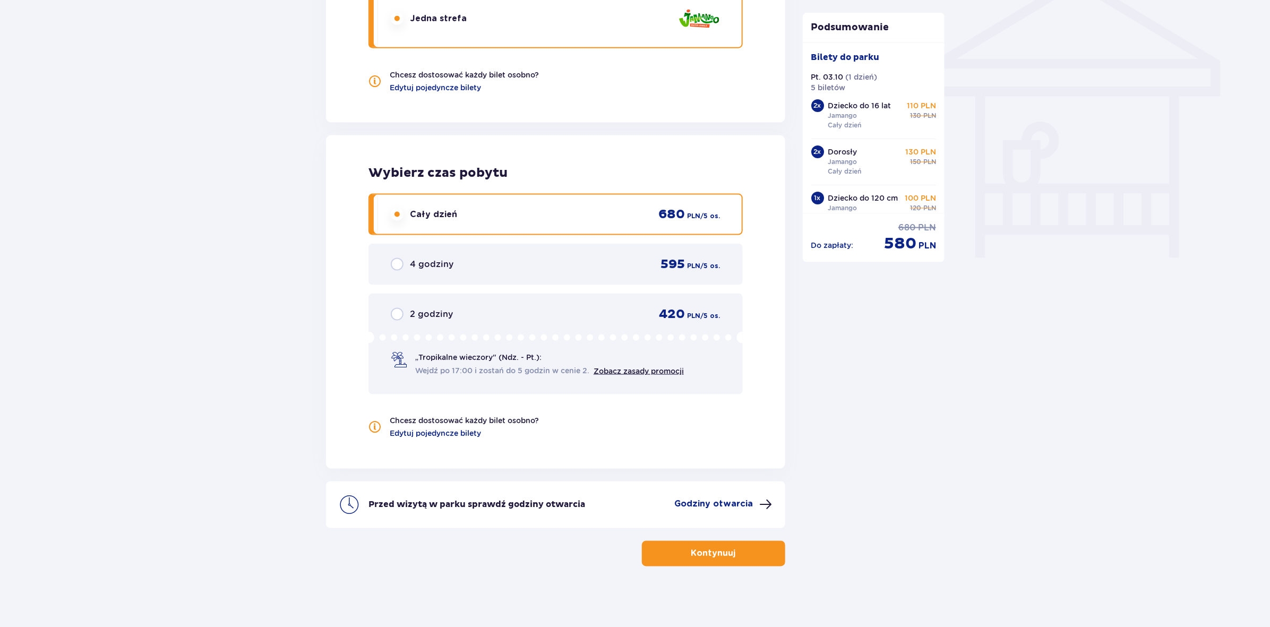
click at [682, 256] on p "595" at bounding box center [673, 264] width 24 height 16
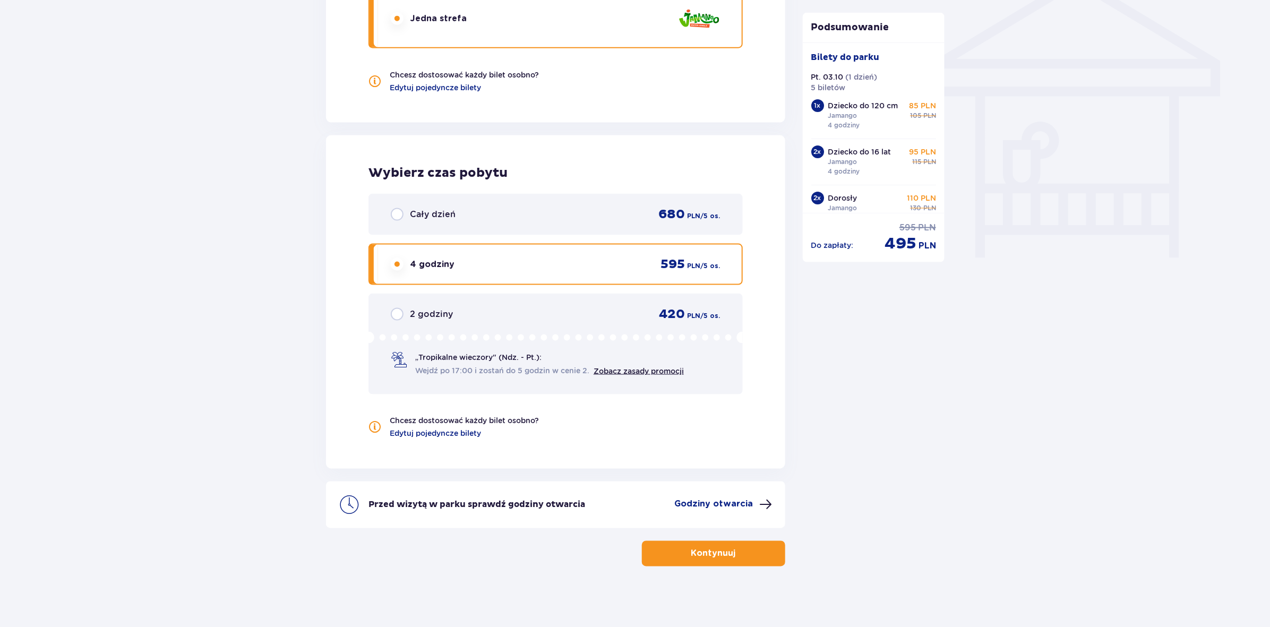
click at [635, 314] on div "2 godziny 420 PLN / 5 os." at bounding box center [556, 314] width 330 height 16
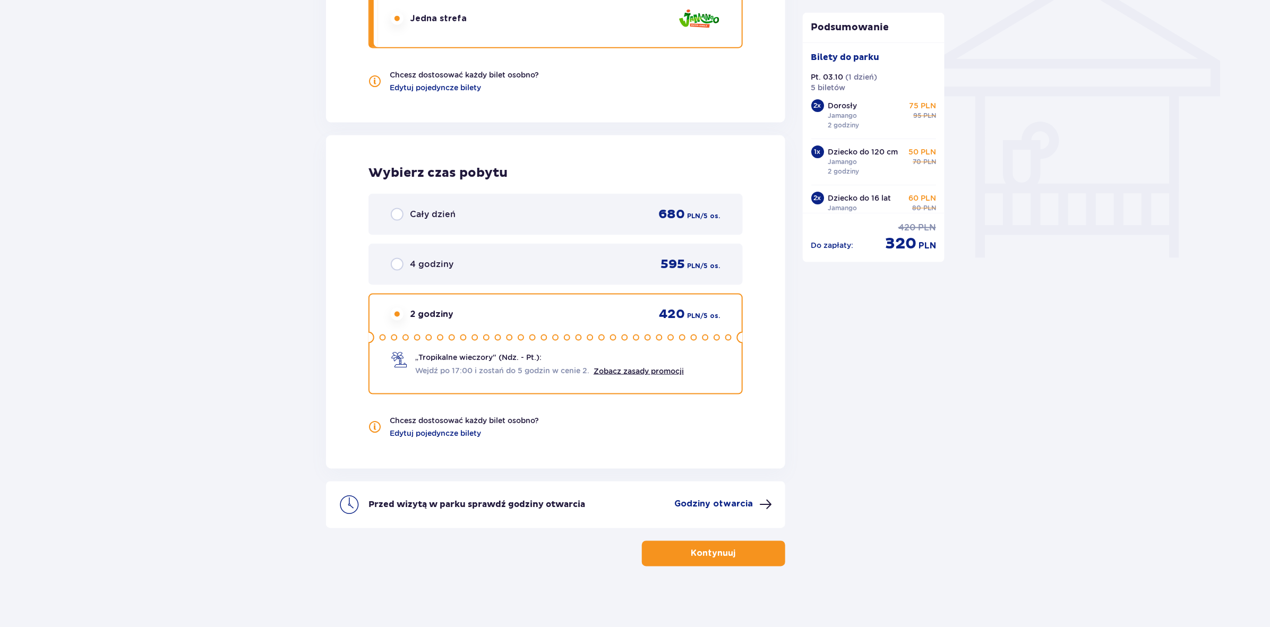
click at [659, 264] on div "595 PLN / 5 os." at bounding box center [684, 264] width 72 height 16
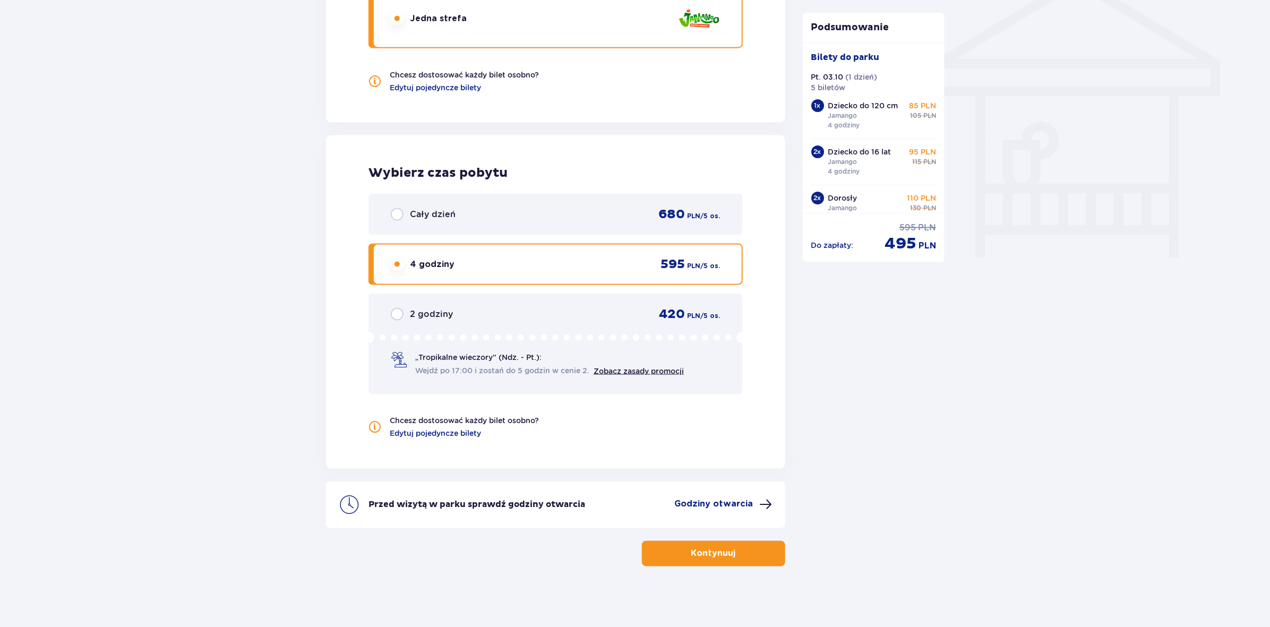
click at [659, 264] on div "595 PLN / 5 os." at bounding box center [684, 264] width 72 height 16
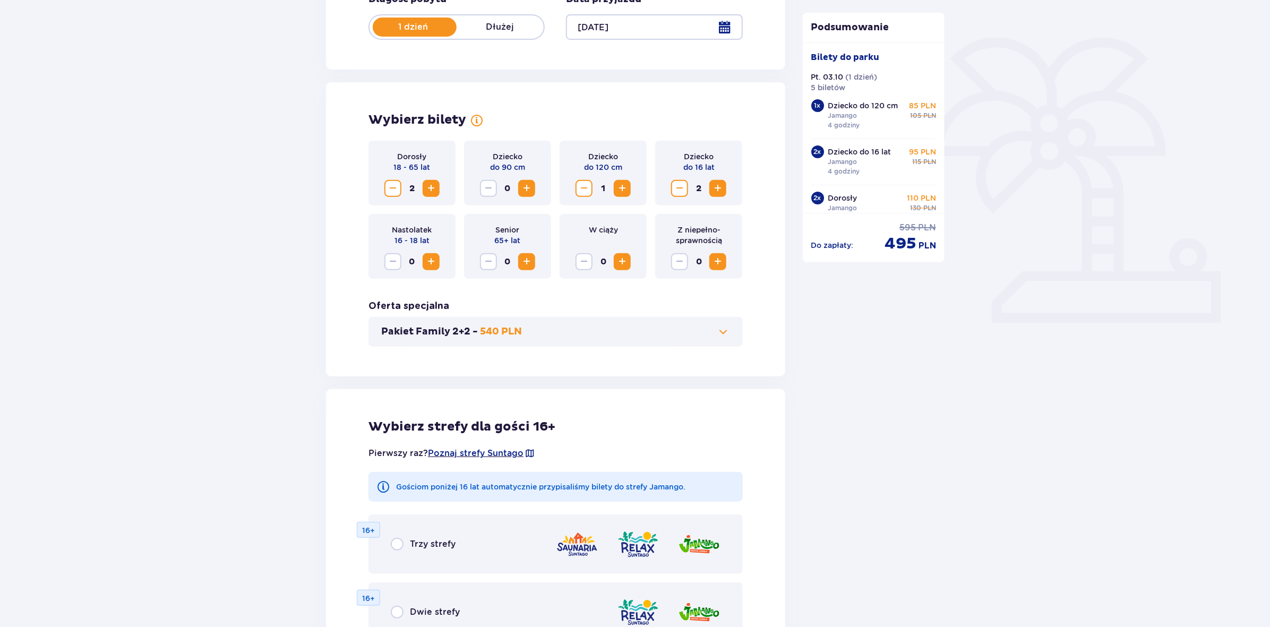
scroll to position [224, 0]
click at [390, 187] on span "Decrease" at bounding box center [392, 190] width 13 height 13
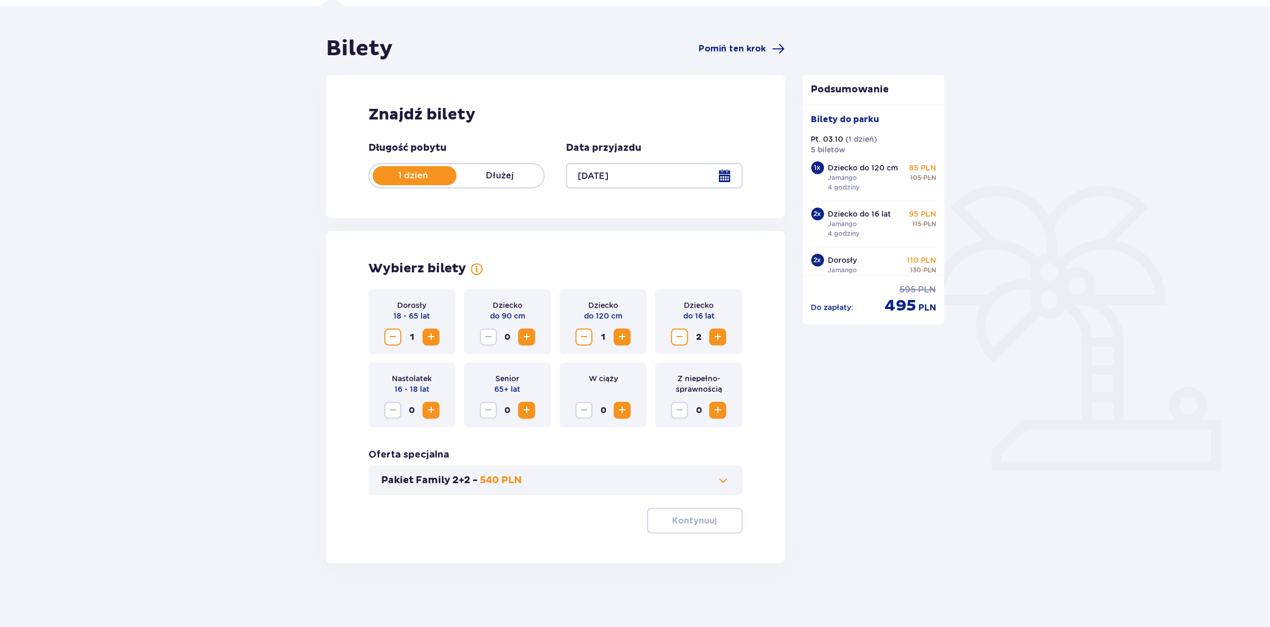
click at [390, 187] on div "1 dzień Dłużej" at bounding box center [456, 175] width 176 height 25
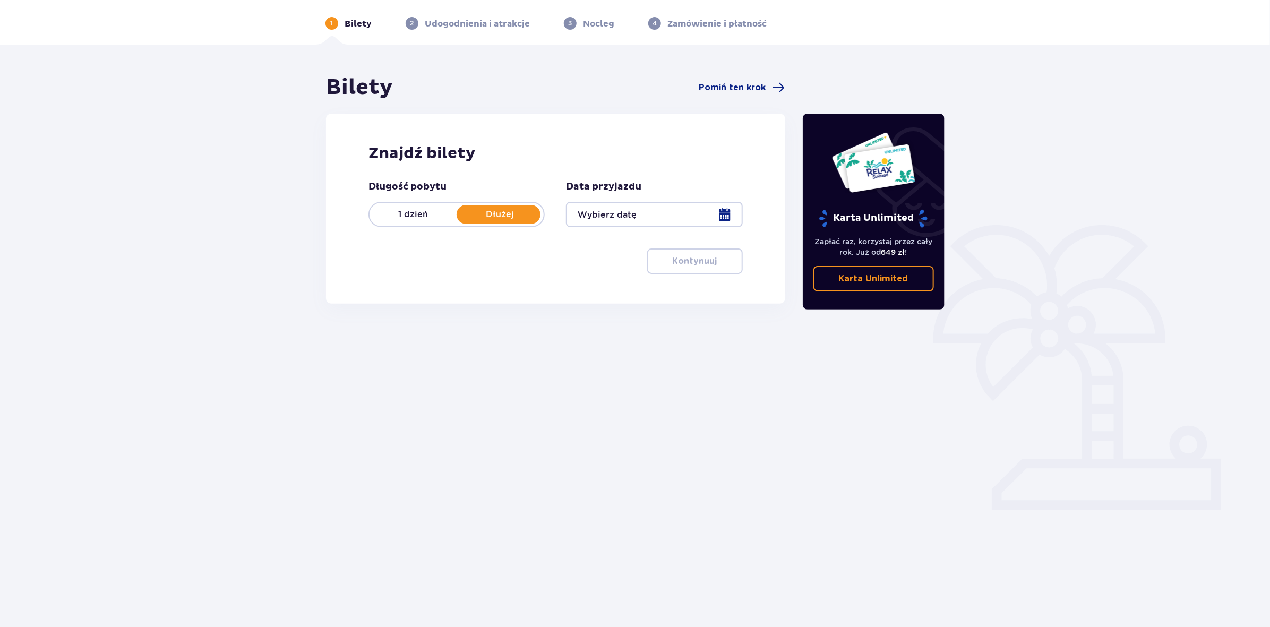
scroll to position [38, 0]
click at [396, 212] on p "1 dzień" at bounding box center [412, 215] width 87 height 12
click at [727, 208] on div at bounding box center [654, 214] width 176 height 25
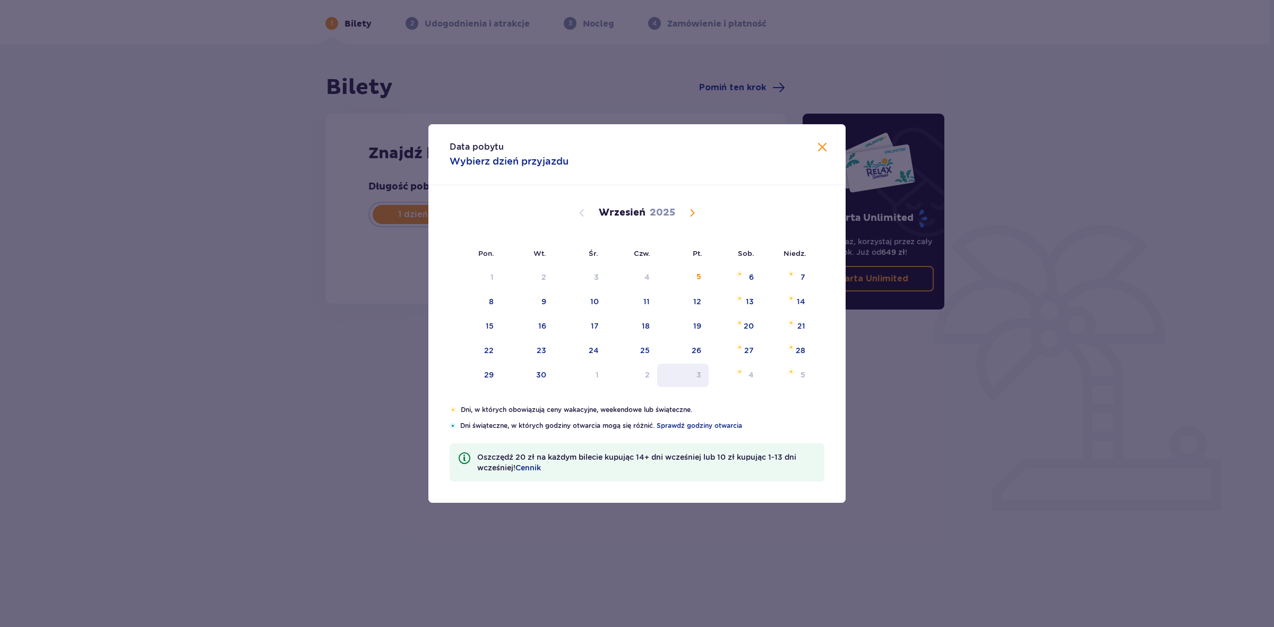
click at [701, 365] on div "3" at bounding box center [682, 375] width 51 height 23
type input "[DATE]"
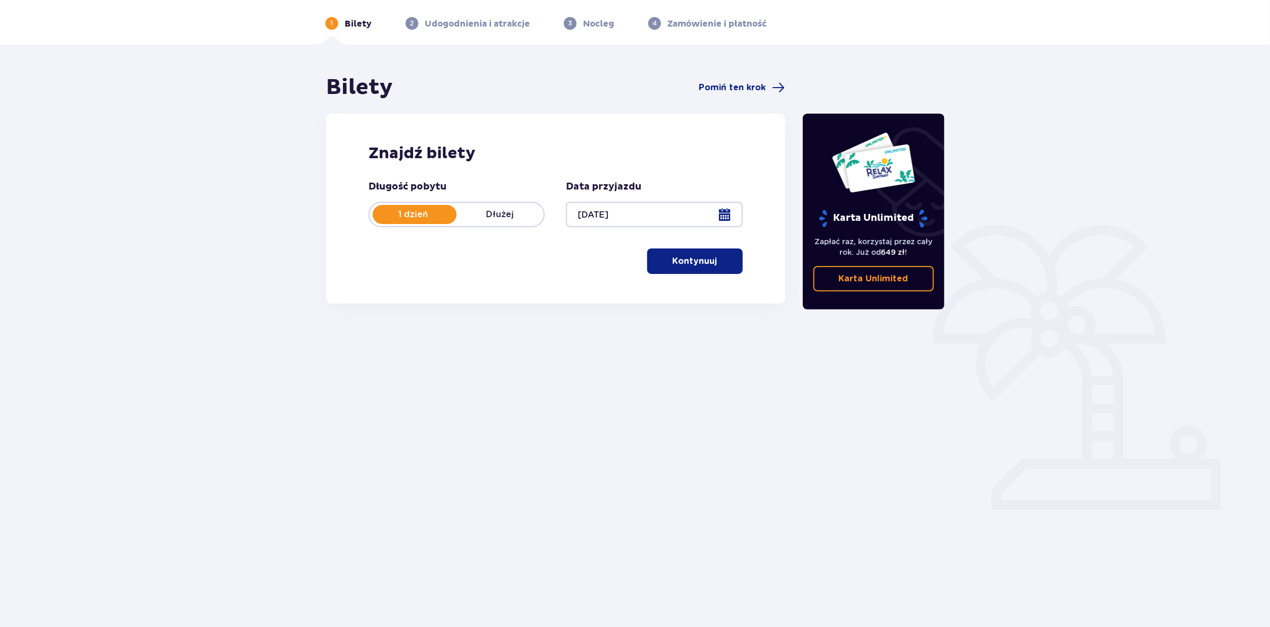
click at [677, 261] on p "Kontynuuj" at bounding box center [694, 261] width 45 height 12
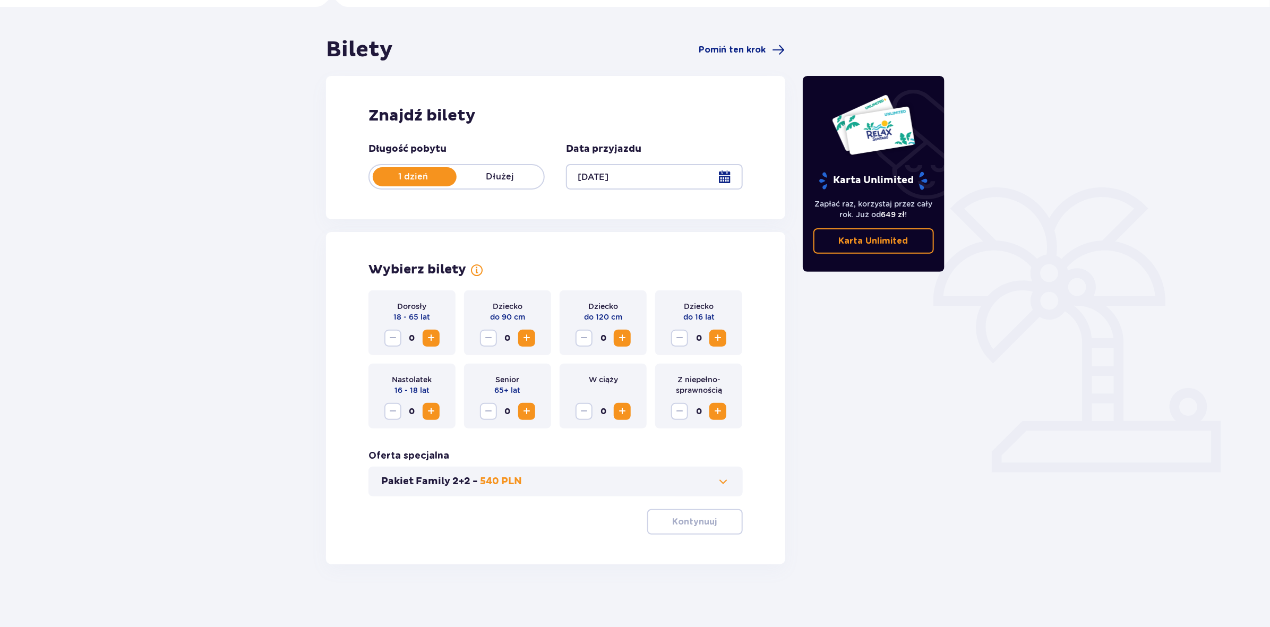
scroll to position [77, 0]
click at [651, 479] on button "Pakiet Family 2+2 - 540 PLN" at bounding box center [555, 480] width 349 height 13
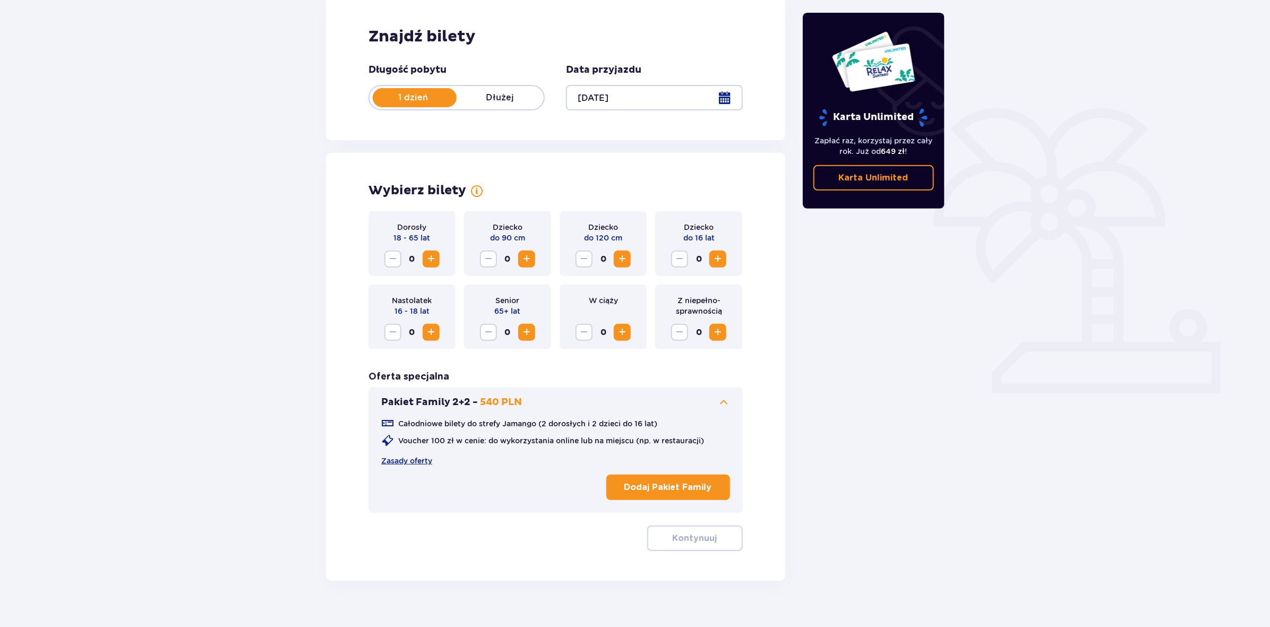
scroll to position [172, 0]
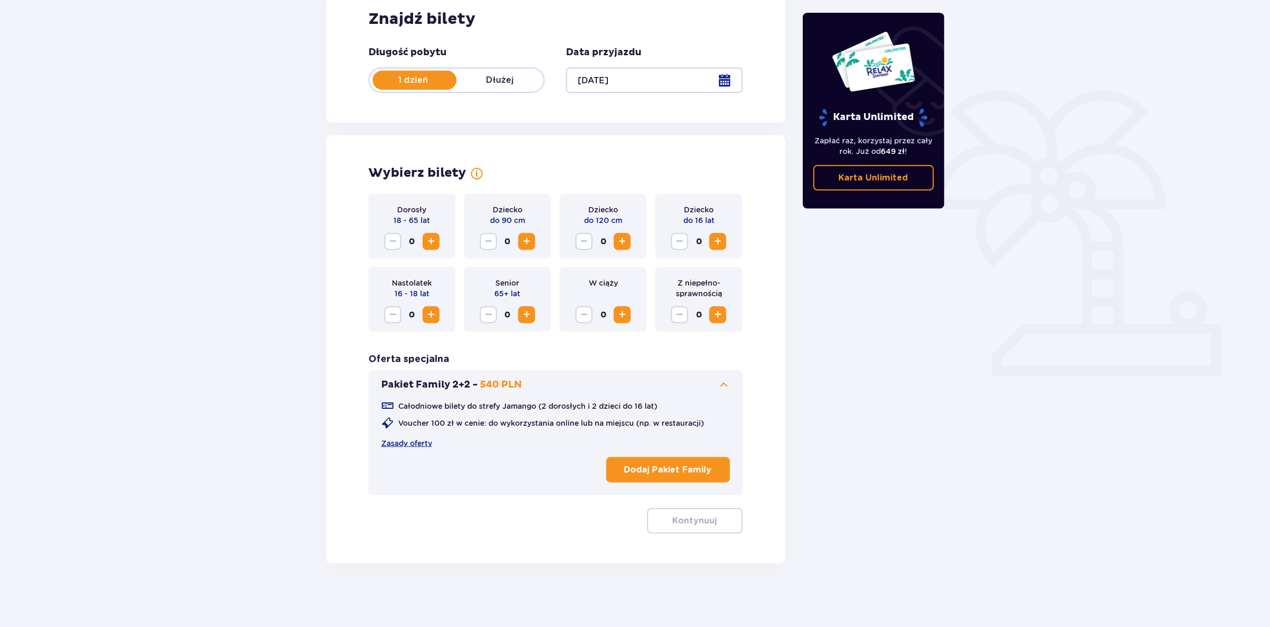
click at [660, 471] on p "Dodaj Pakiet Family" at bounding box center [668, 470] width 88 height 12
click at [683, 516] on p "Kontynuuj" at bounding box center [694, 521] width 45 height 12
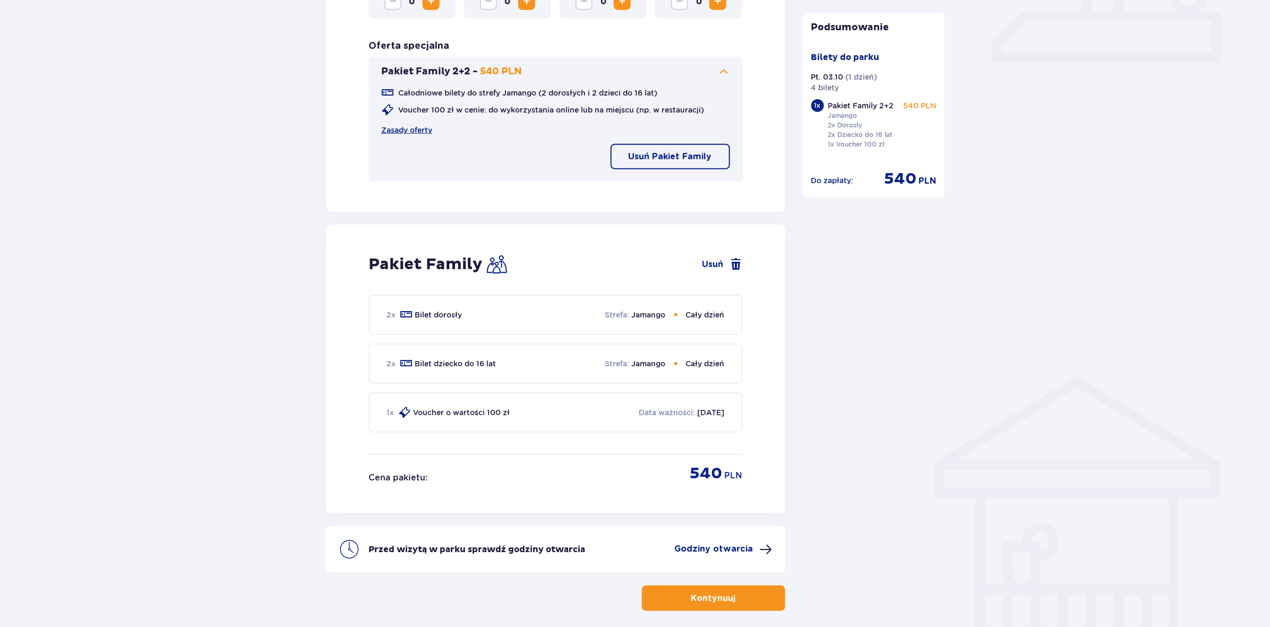
scroll to position [530, 0]
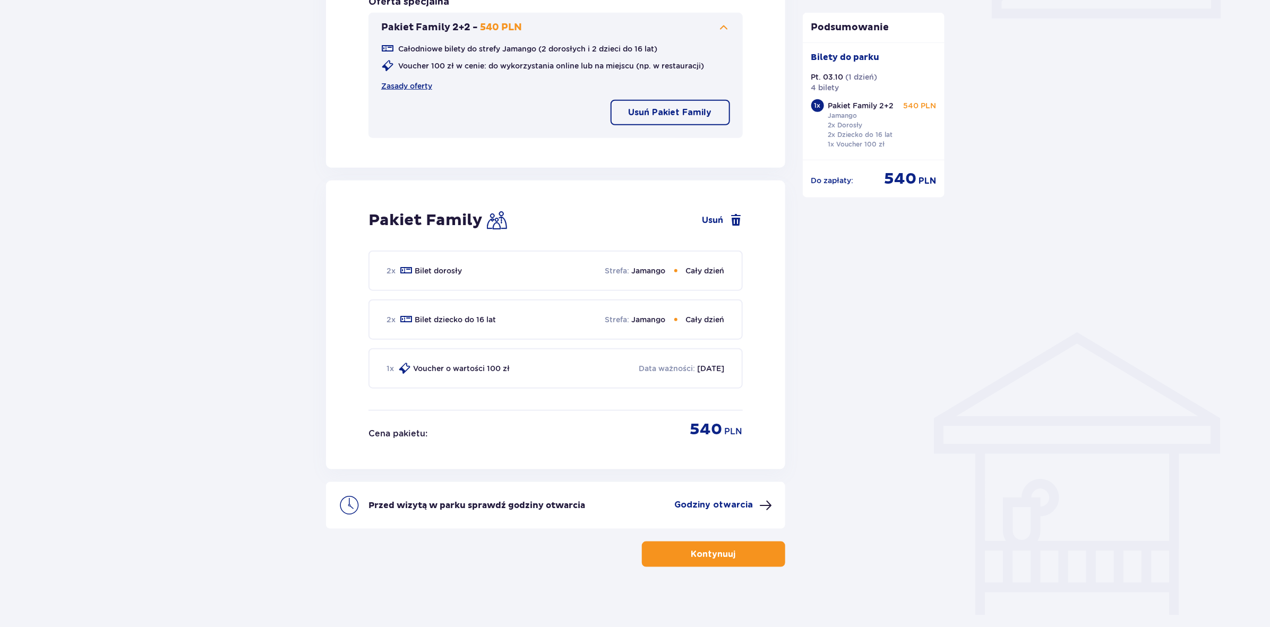
click at [669, 367] on p "Data ważności :" at bounding box center [667, 368] width 56 height 11
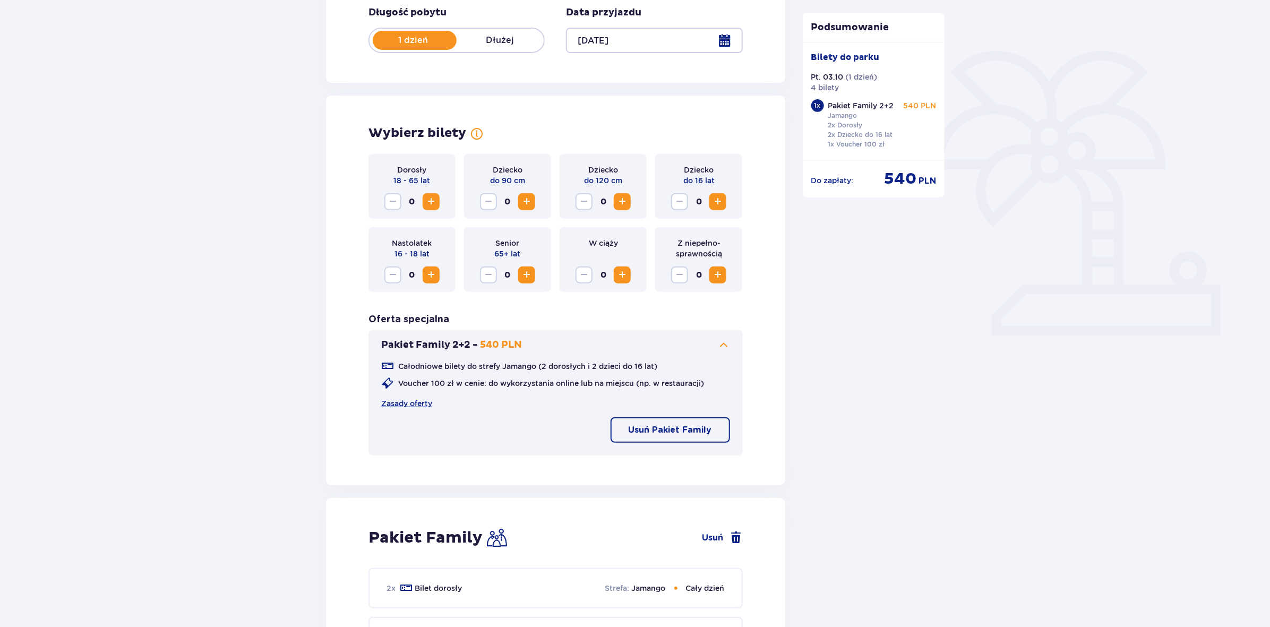
scroll to position [210, 0]
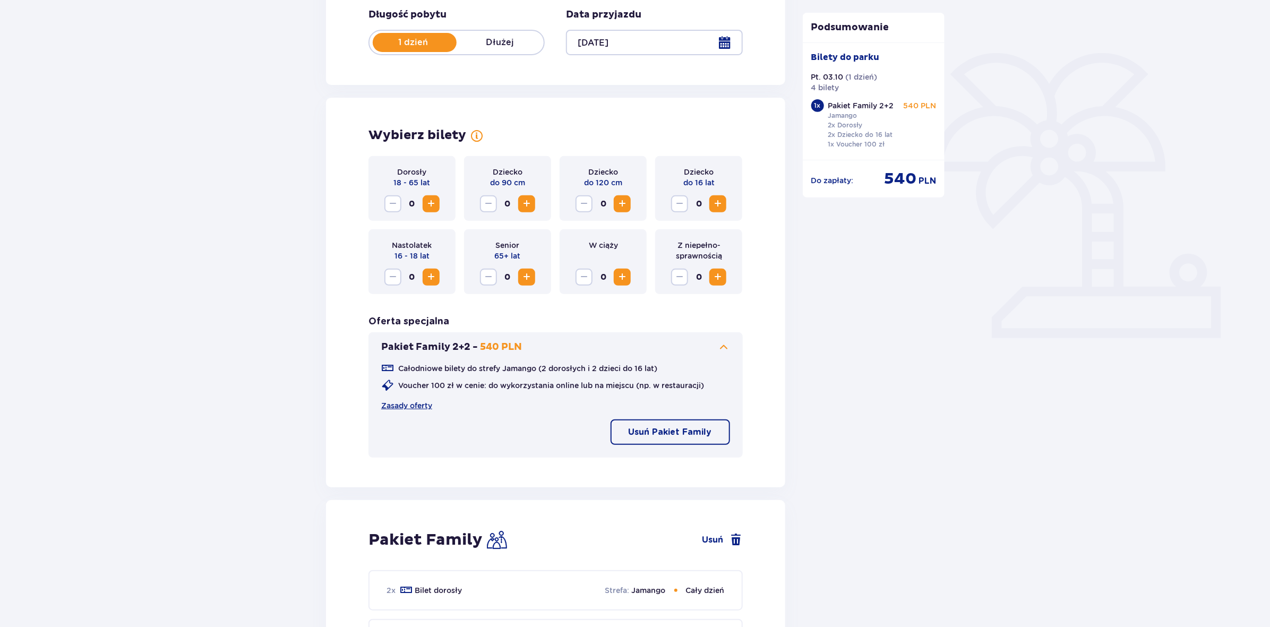
click at [620, 206] on span "Increase" at bounding box center [622, 203] width 13 height 13
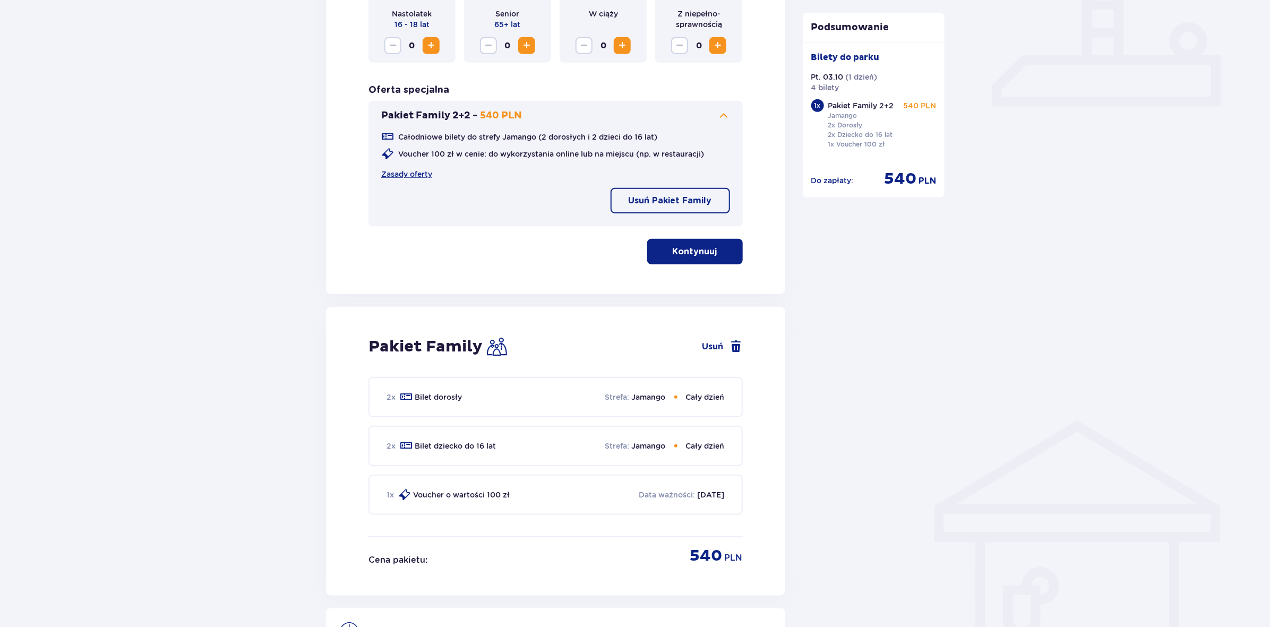
scroll to position [568, 0]
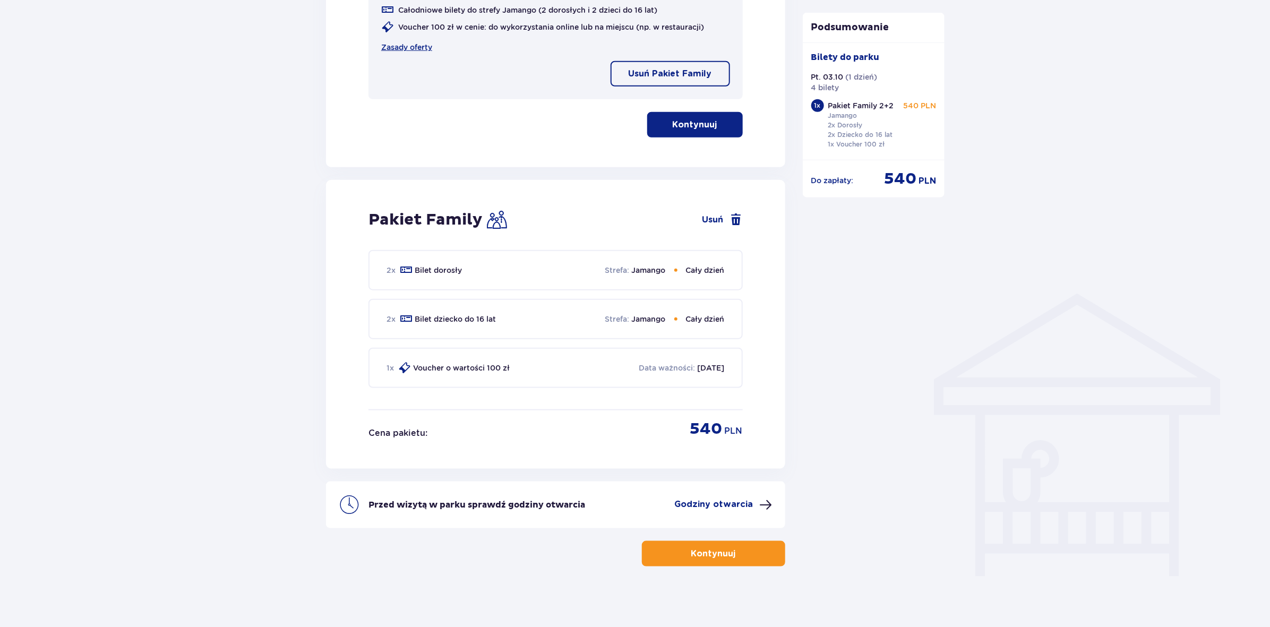
click at [676, 125] on p "Kontynuuj" at bounding box center [694, 125] width 45 height 12
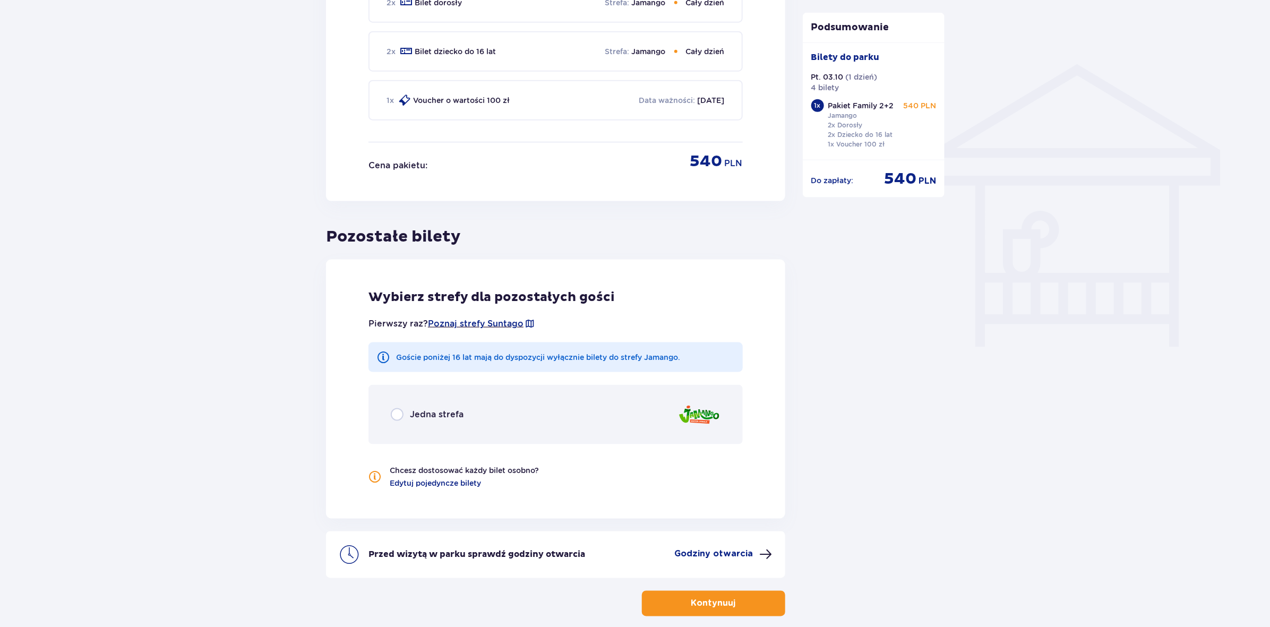
scroll to position [848, 0]
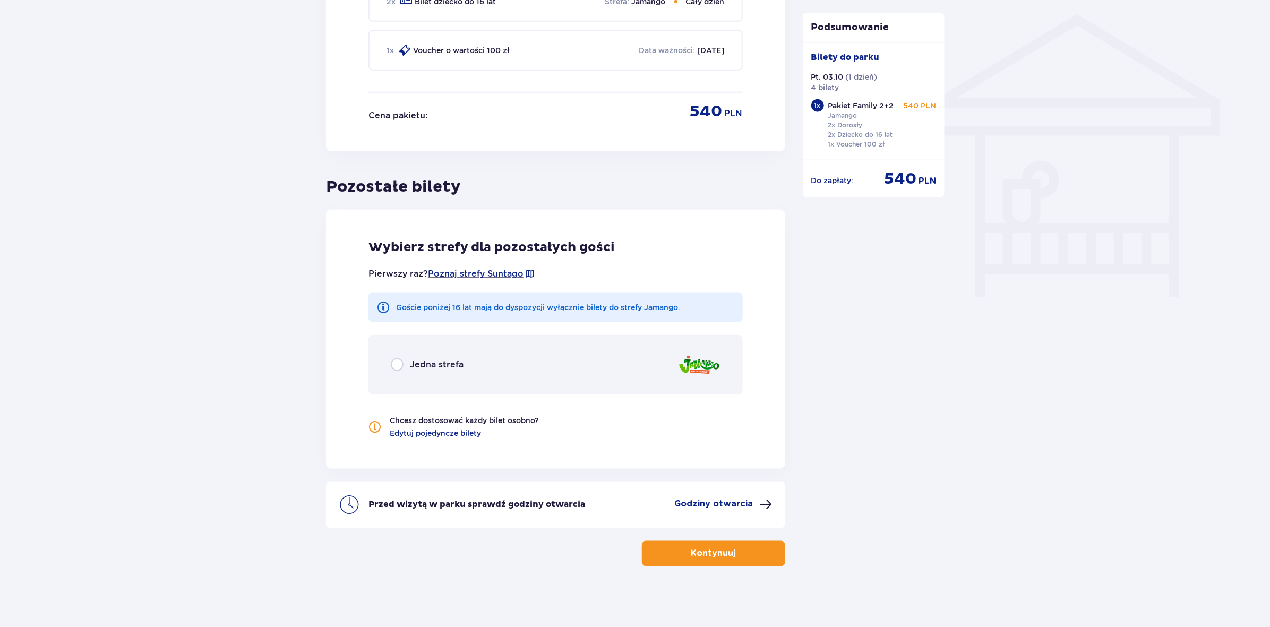
click at [564, 352] on div "Jedna strefa" at bounding box center [555, 364] width 374 height 59
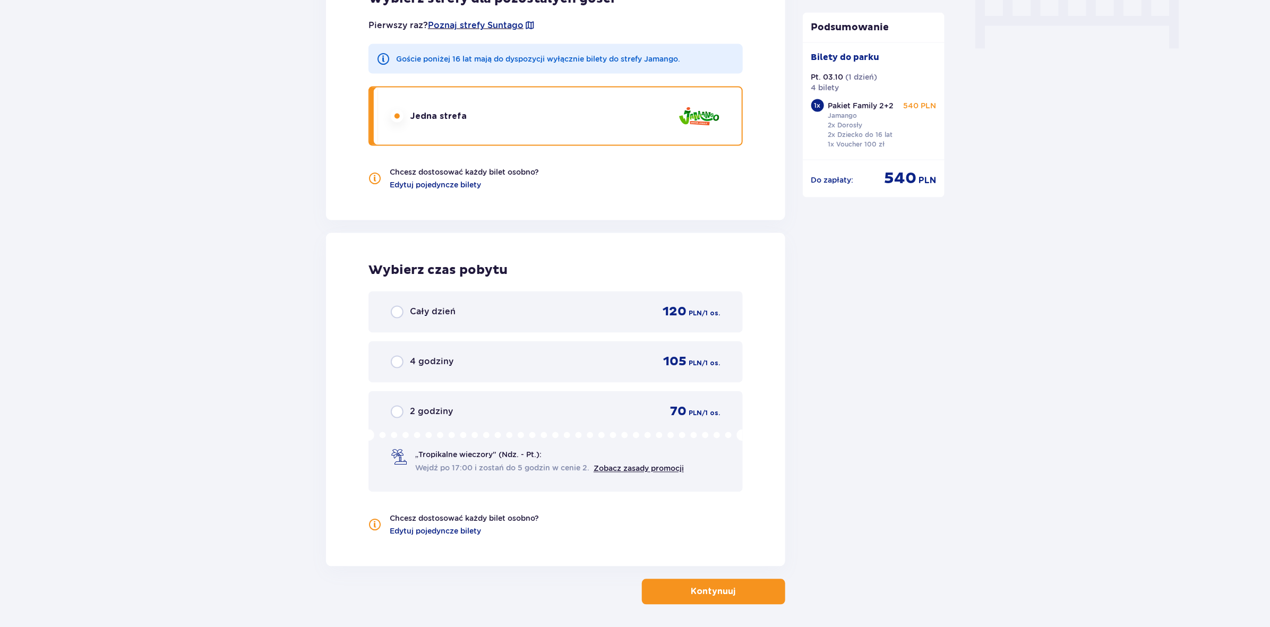
scroll to position [1132, 0]
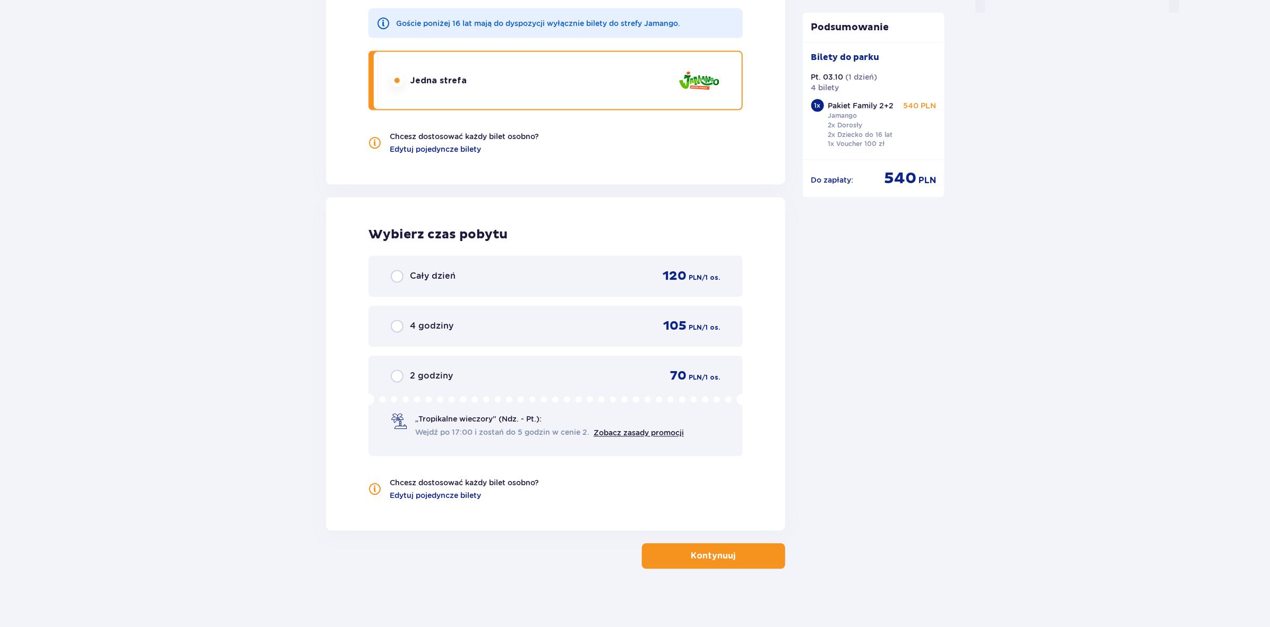
click at [548, 318] on div "4 godziny 105 PLN / 1 os." at bounding box center [556, 326] width 330 height 16
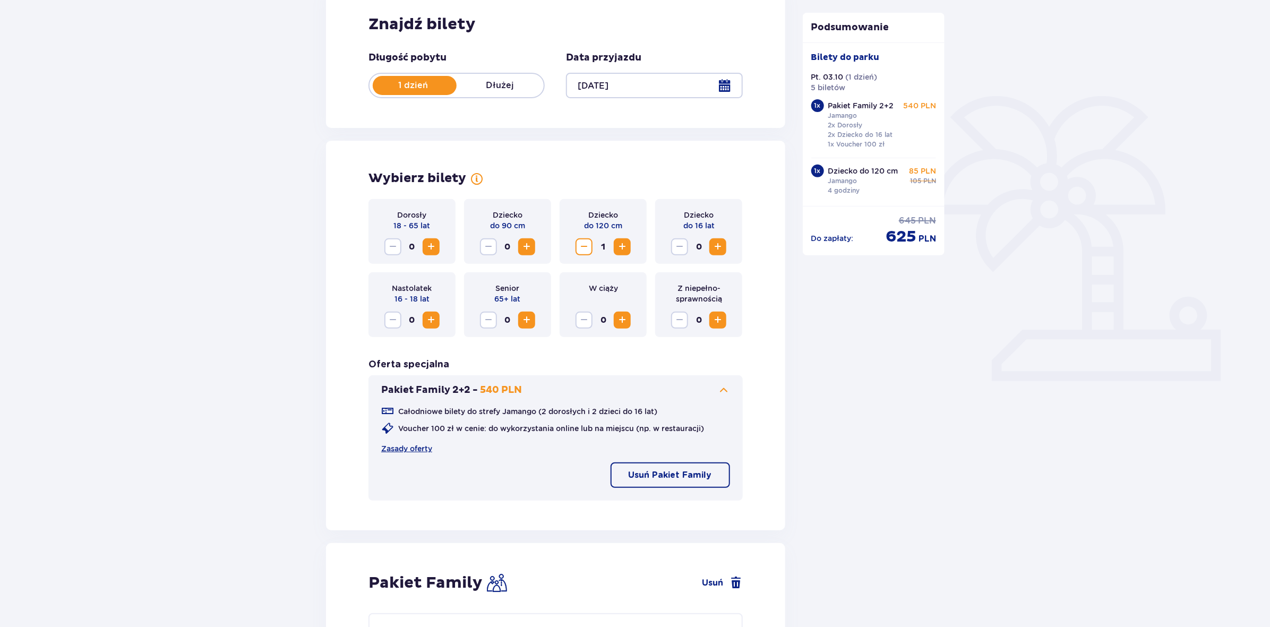
scroll to position [144, 0]
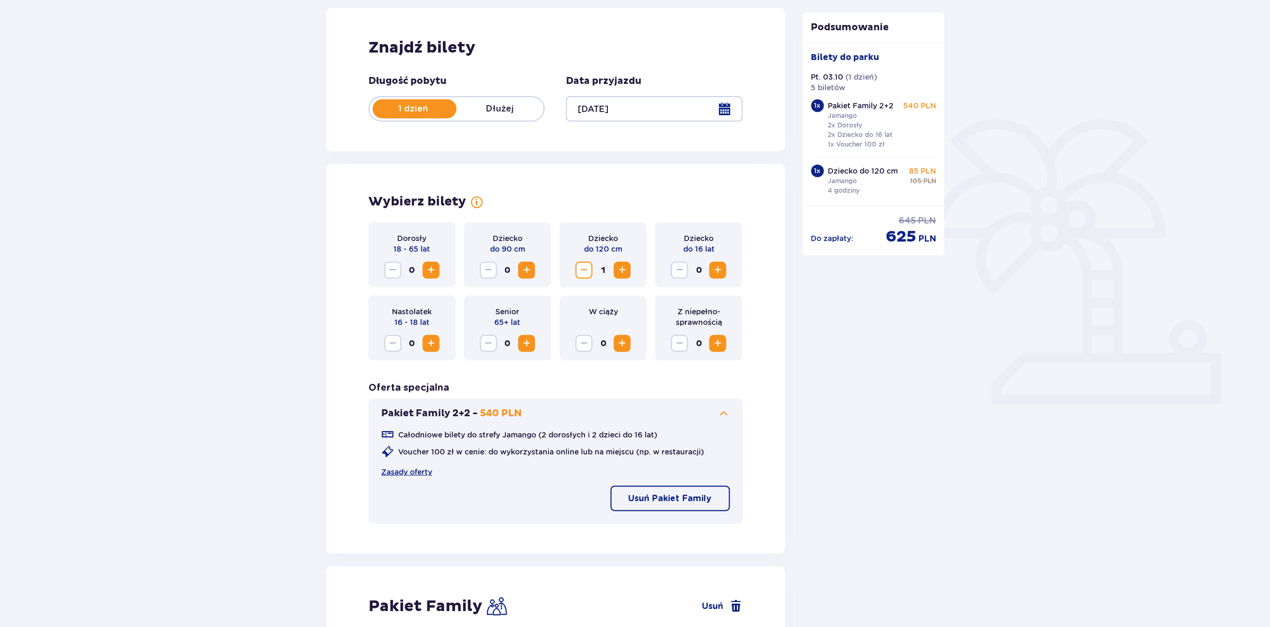
click at [433, 274] on span "Increase" at bounding box center [431, 270] width 13 height 13
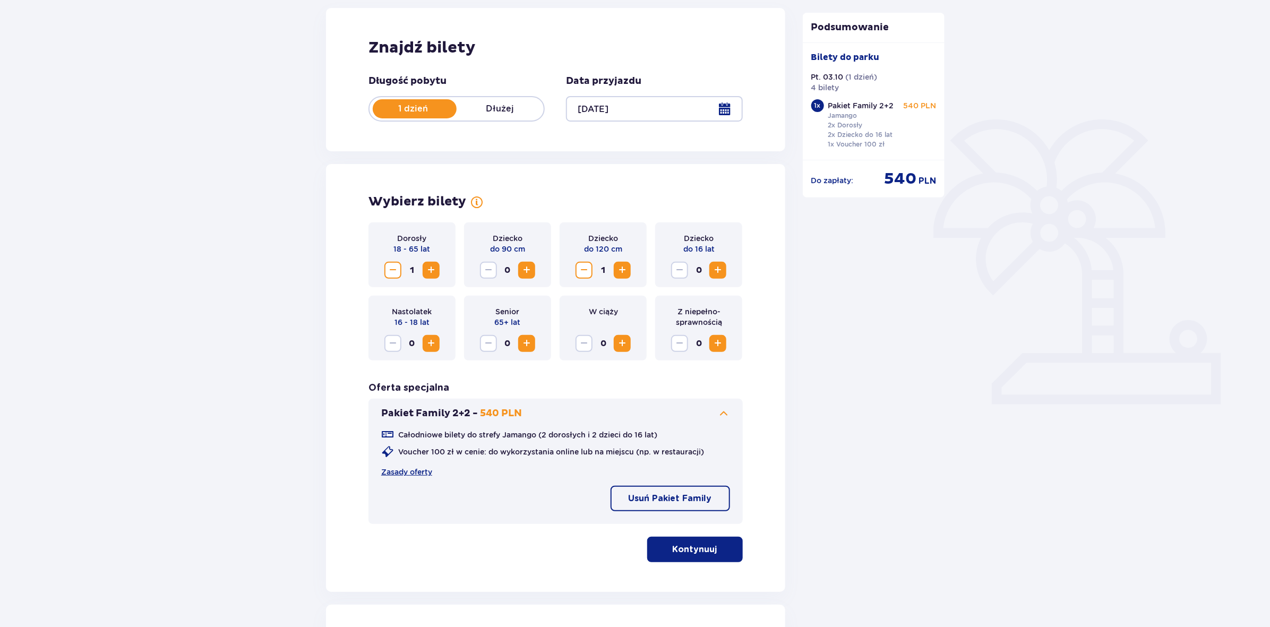
click at [433, 274] on span "Increase" at bounding box center [431, 270] width 13 height 13
click at [717, 258] on div "Dziecko do 16 lat 0" at bounding box center [698, 254] width 87 height 65
click at [717, 264] on span "Increase" at bounding box center [717, 270] width 13 height 13
click at [686, 500] on p "Usuń Pakiet Family" at bounding box center [669, 499] width 83 height 12
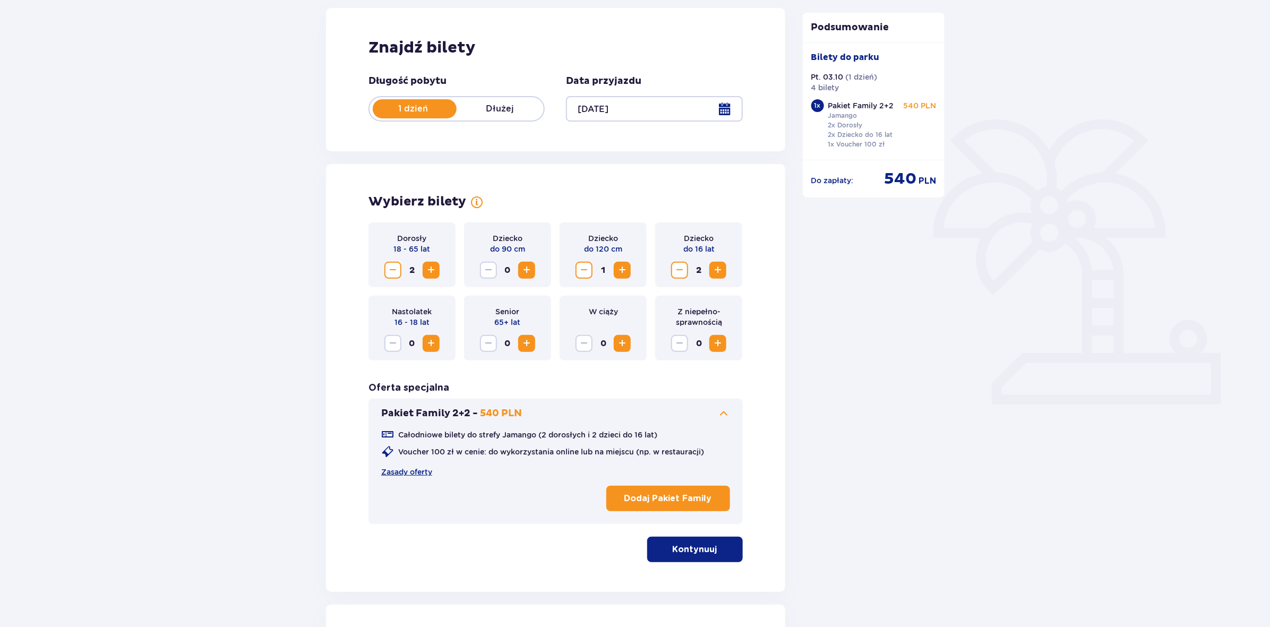
click at [714, 552] on span "button" at bounding box center [719, 549] width 13 height 13
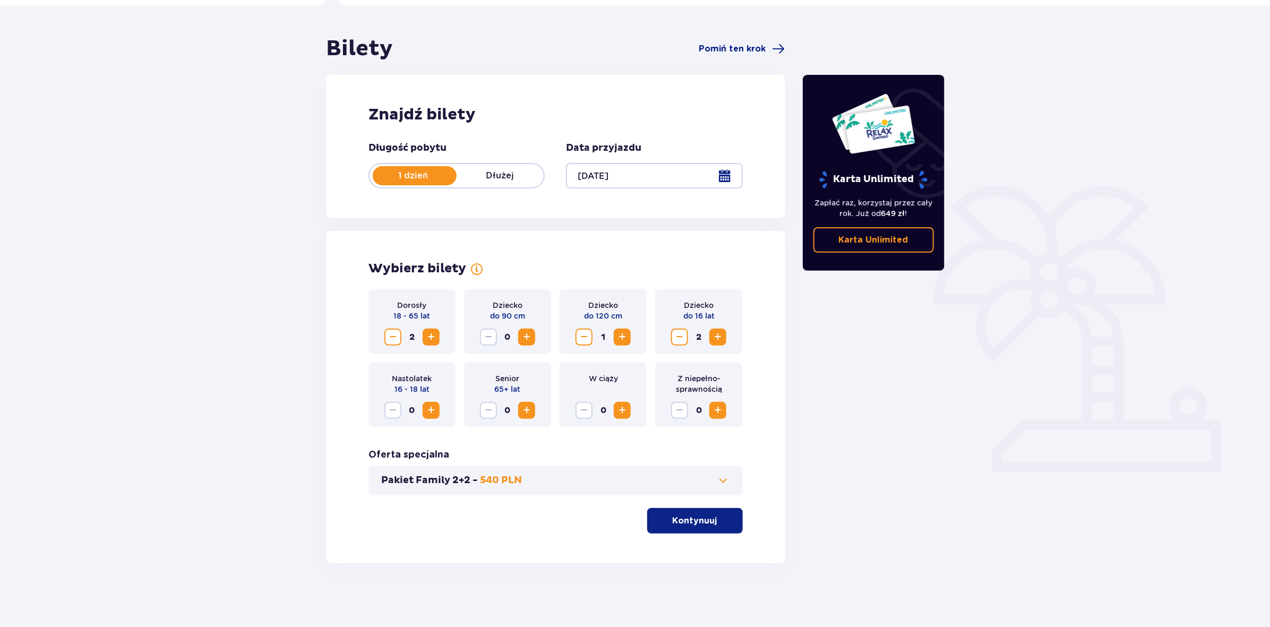
scroll to position [77, 0]
click at [697, 520] on p "Kontynuuj" at bounding box center [694, 521] width 45 height 12
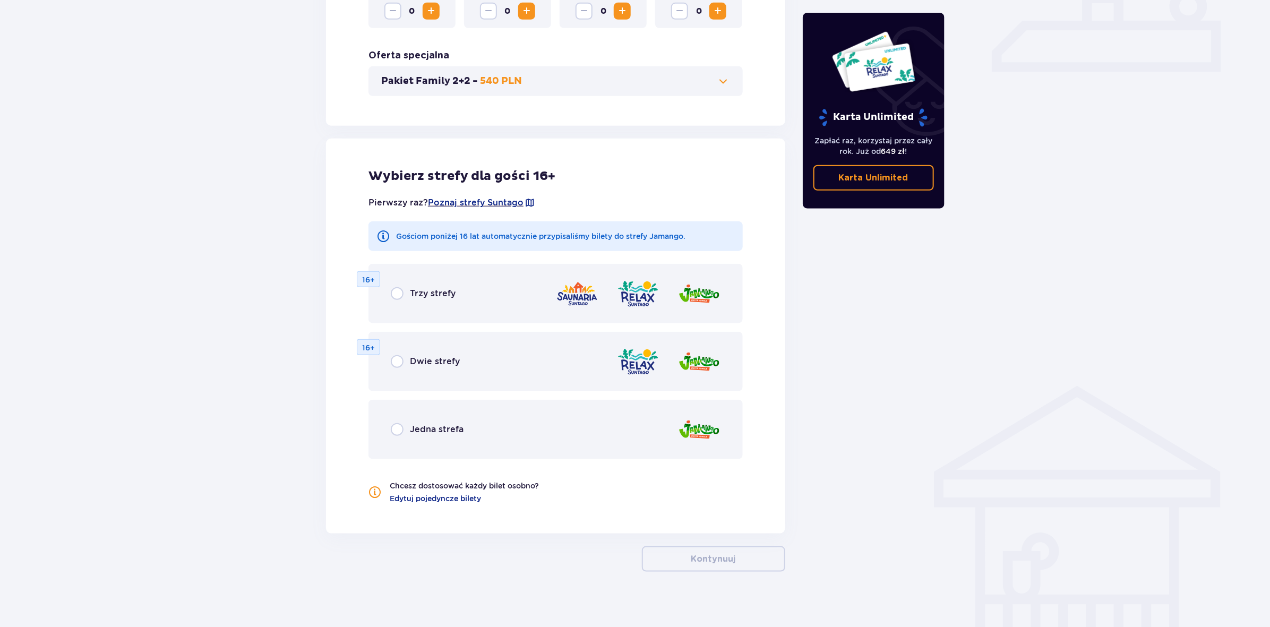
scroll to position [484, 0]
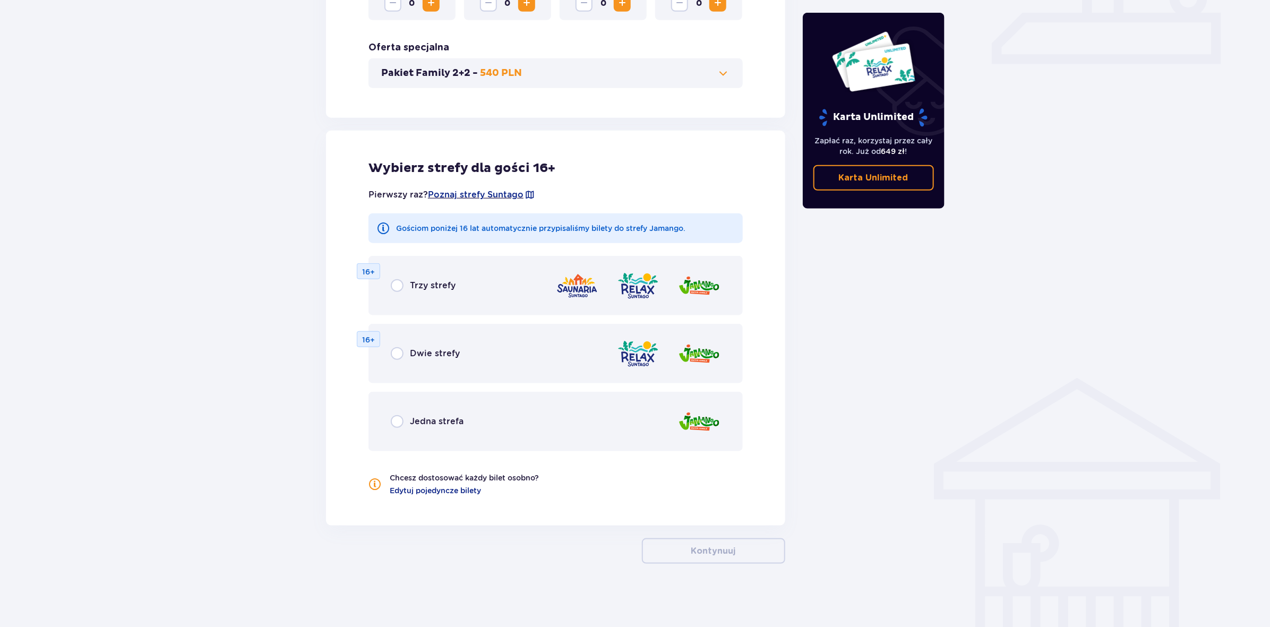
click at [624, 436] on div "Jedna strefa" at bounding box center [555, 421] width 374 height 59
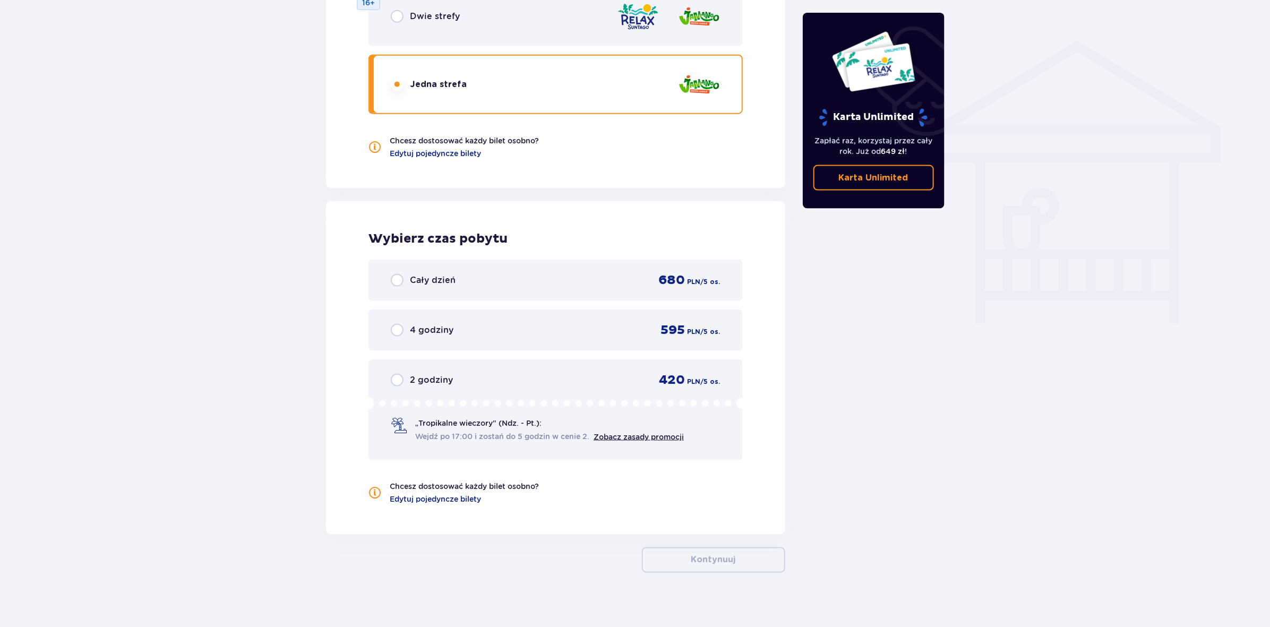
scroll to position [828, 0]
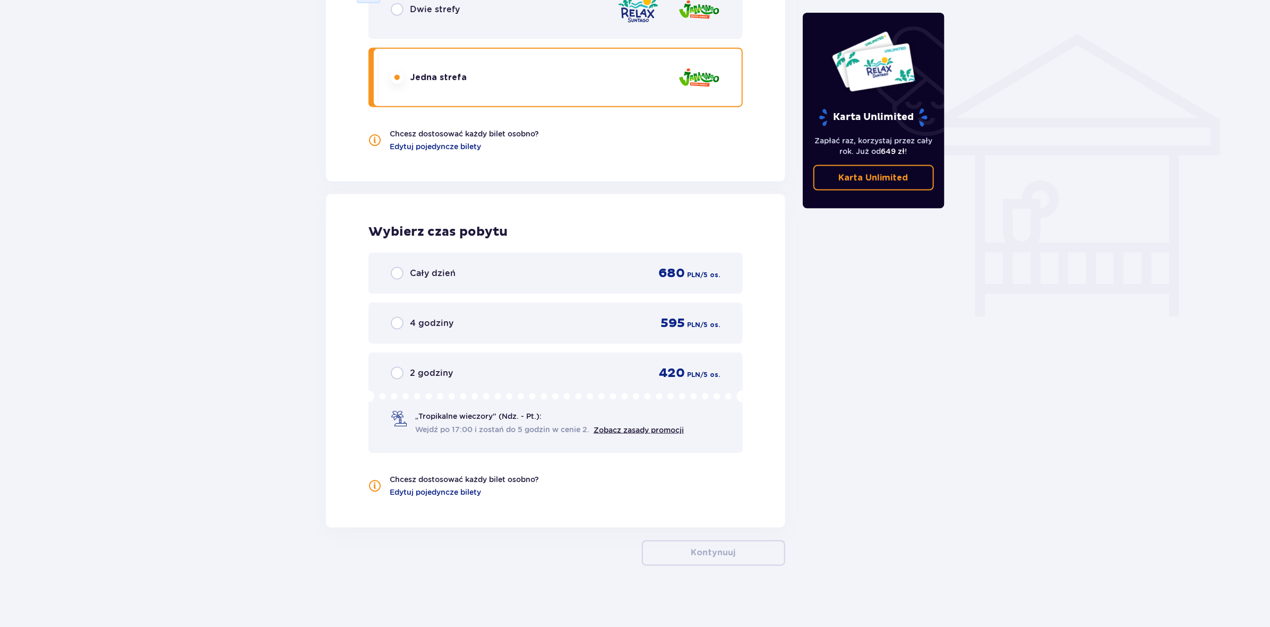
click at [652, 328] on div "595 PLN / 5 os." at bounding box center [684, 323] width 72 height 16
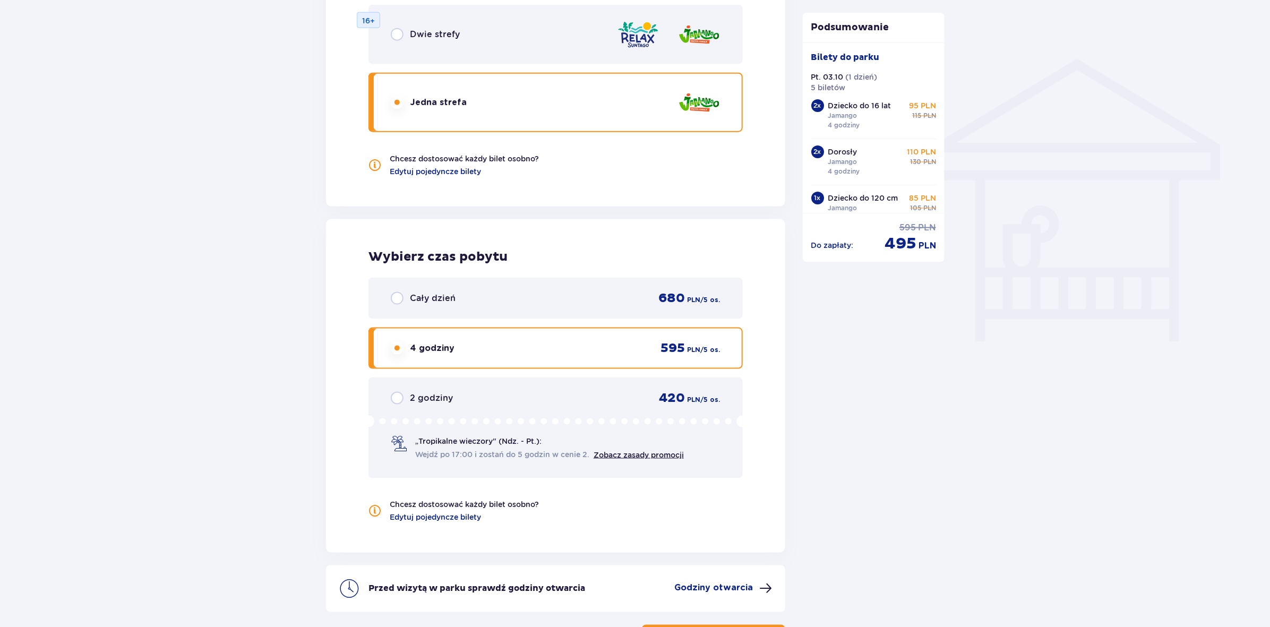
scroll to position [803, 0]
